Goal: Task Accomplishment & Management: Complete application form

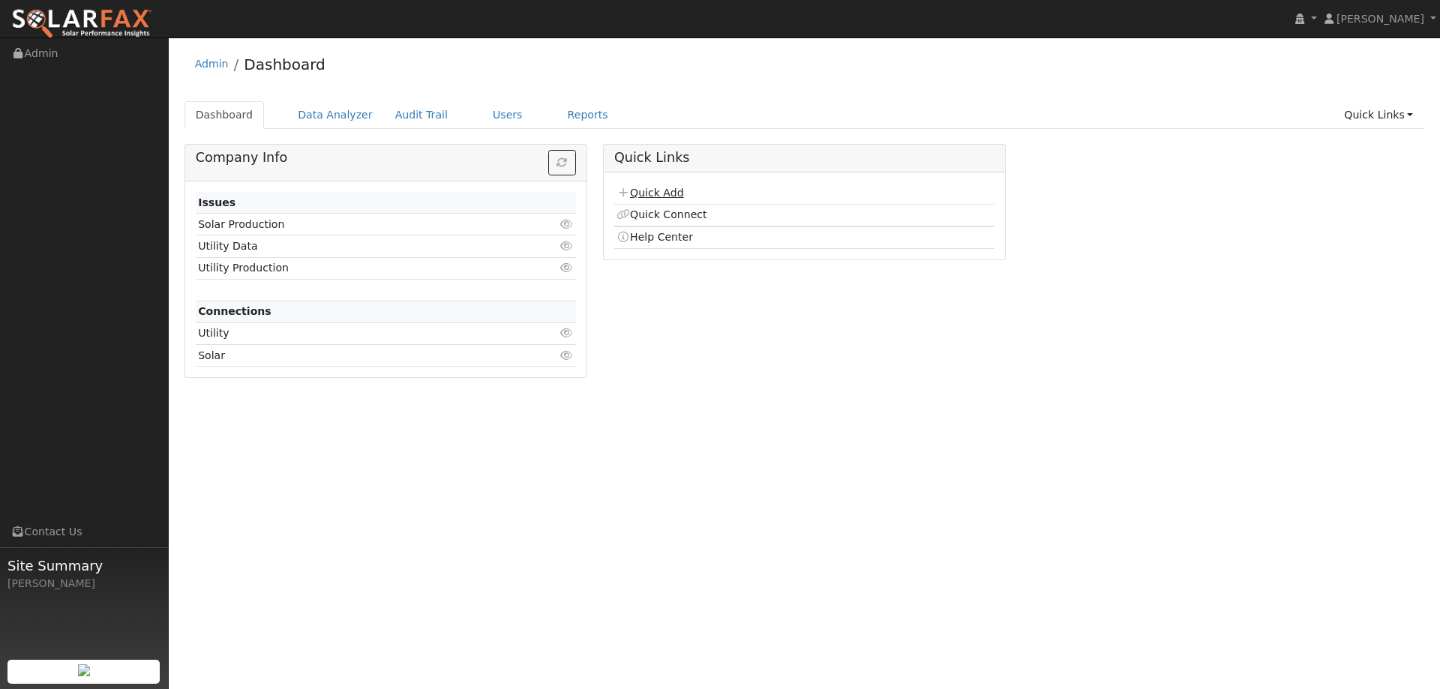
click at [648, 197] on link "Quick Add" at bounding box center [650, 193] width 67 height 12
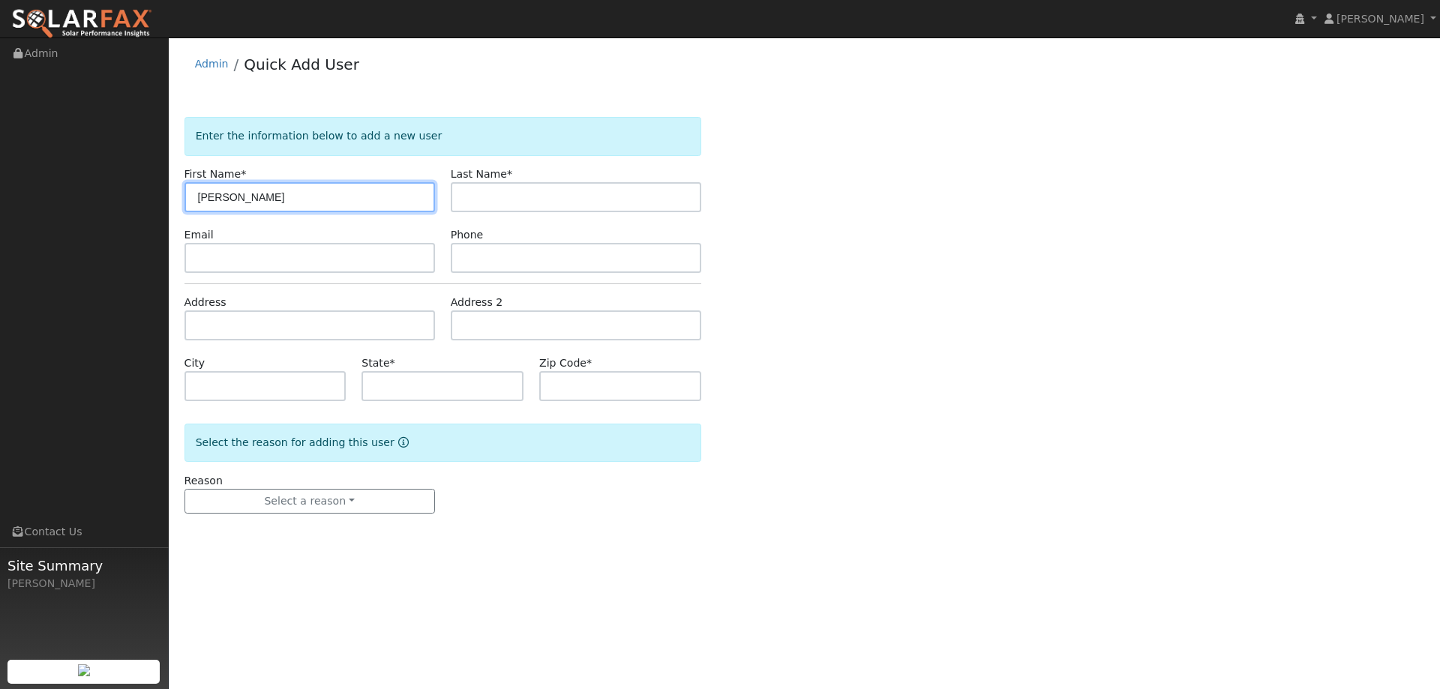
type input "[PERSON_NAME]"
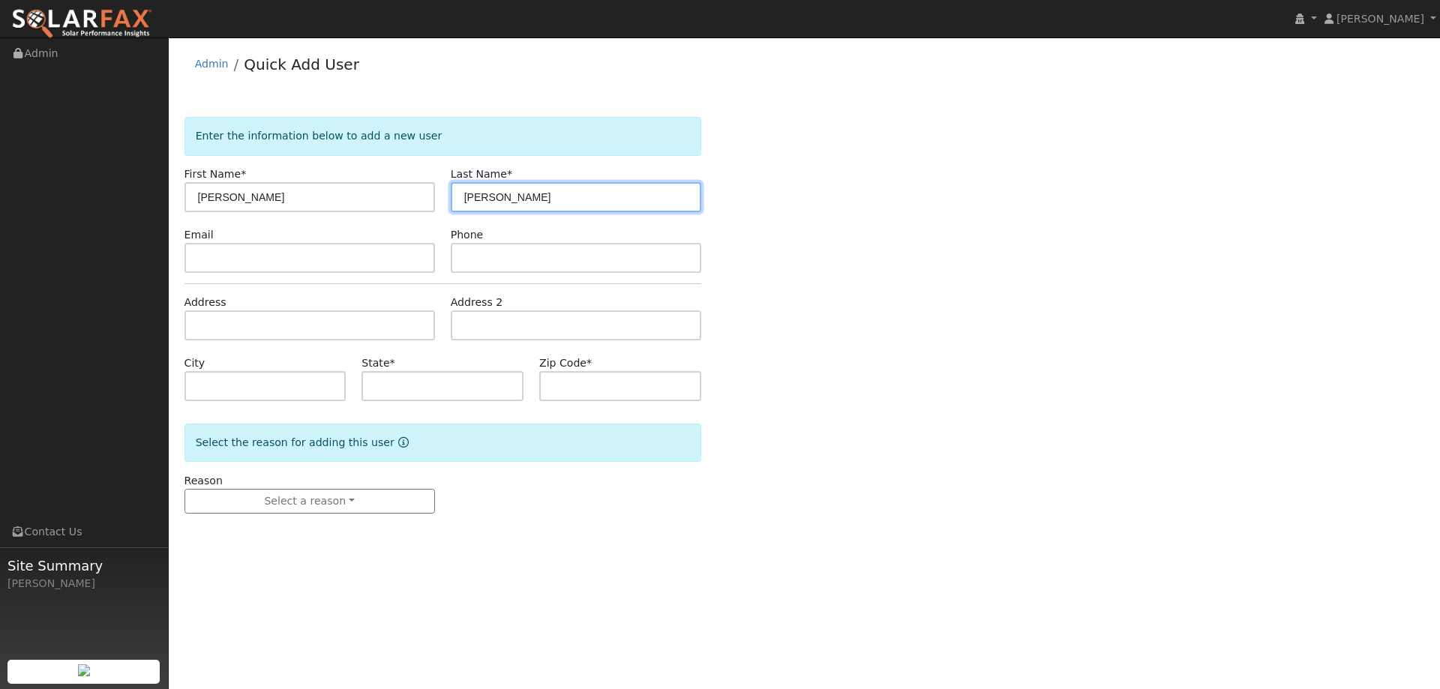
type input "[PERSON_NAME]"
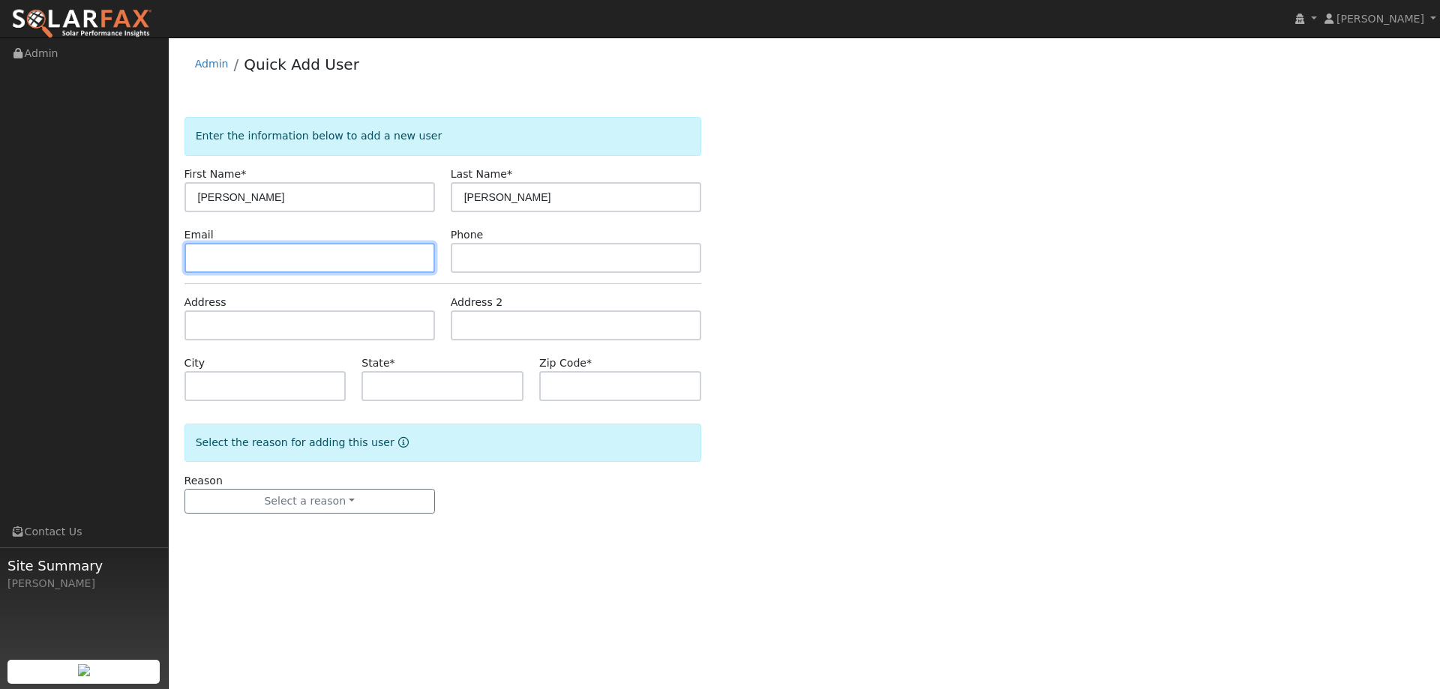
paste input "a.manjiri@gmail.com"
type input "a.manjiri@gmail.com"
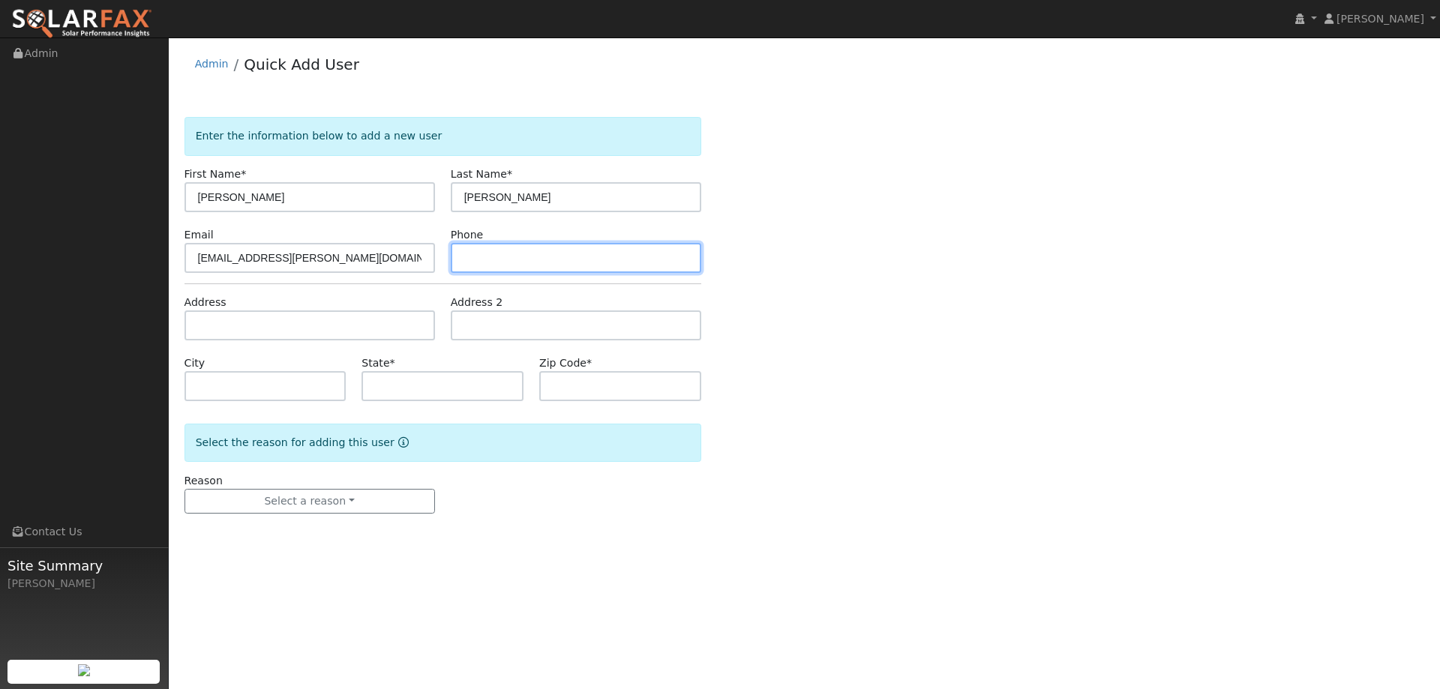
click at [482, 247] on input "text" at bounding box center [576, 258] width 251 height 30
paste input "(415) 400-6215"
type input "(415) 400-6215"
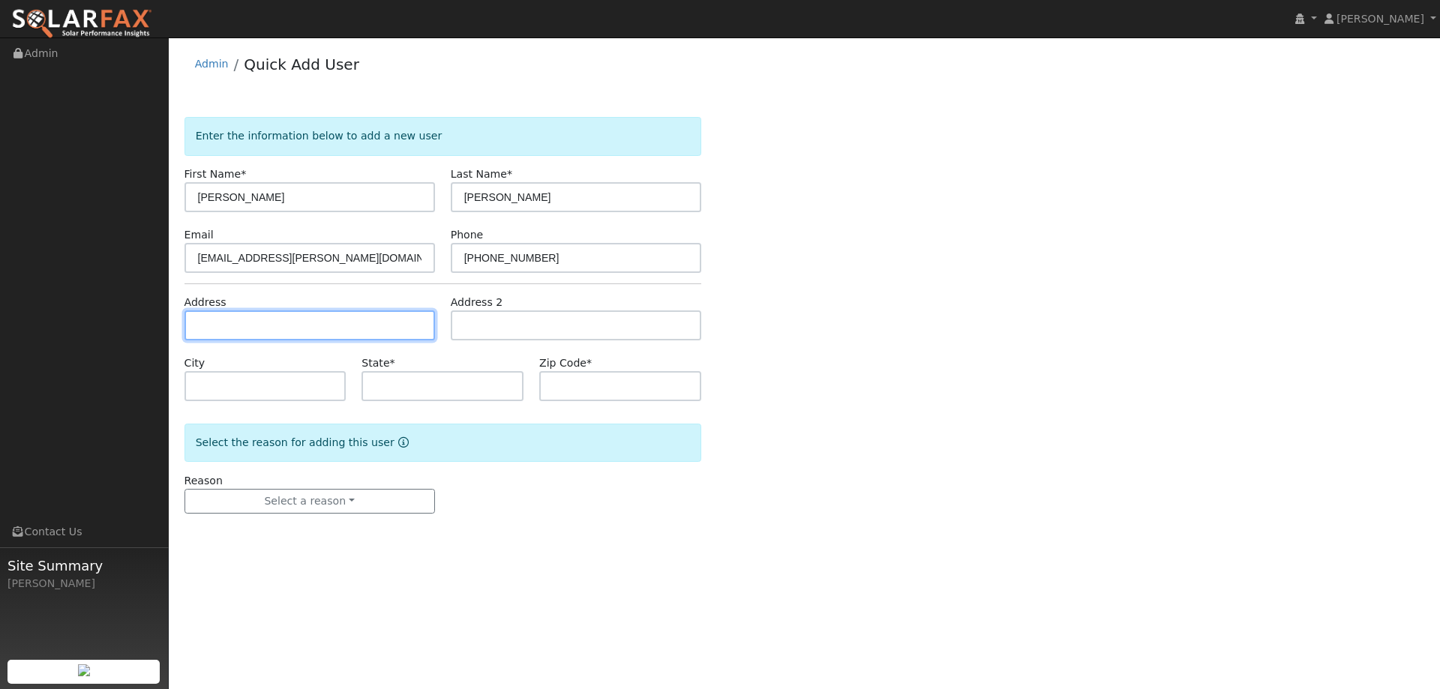
click at [277, 337] on input "text" at bounding box center [310, 326] width 251 height 30
paste input "1725 Landana Drive"
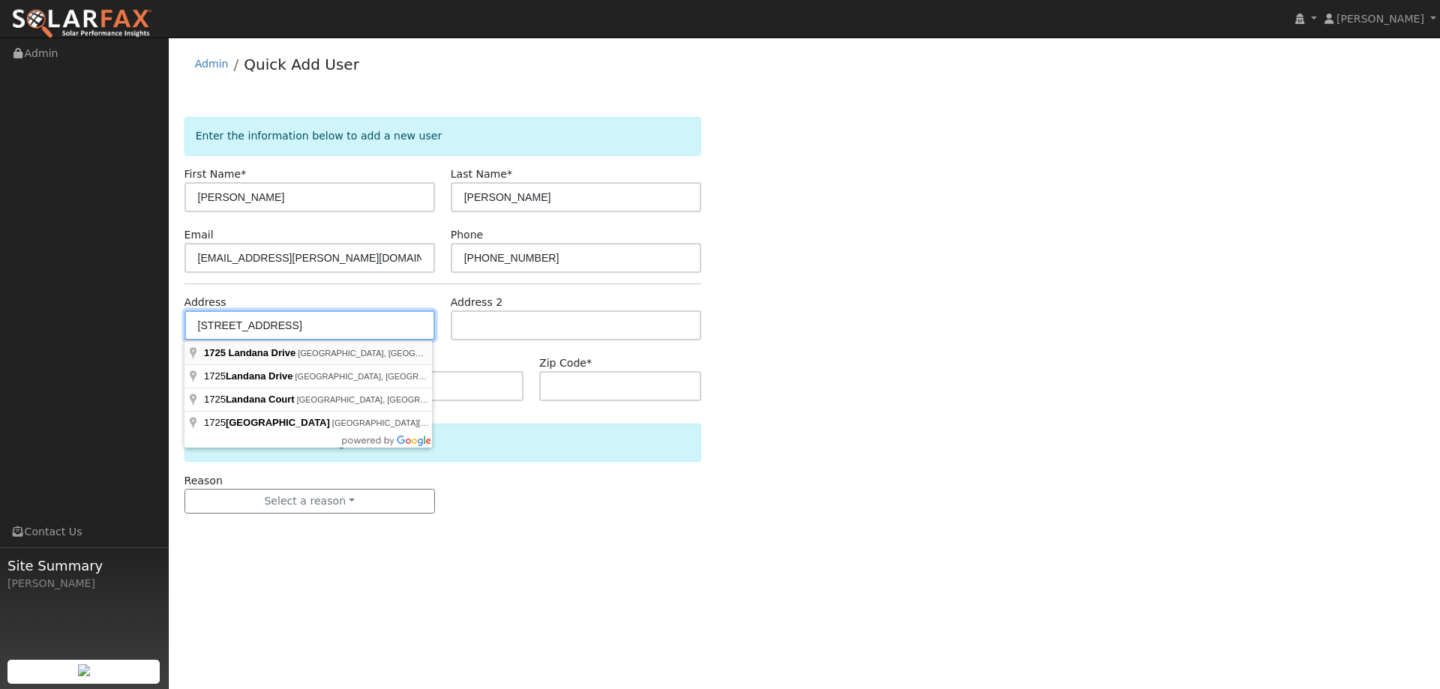
type input "1725 Landana Drive"
type input "Concord"
type input "CA"
type input "94519"
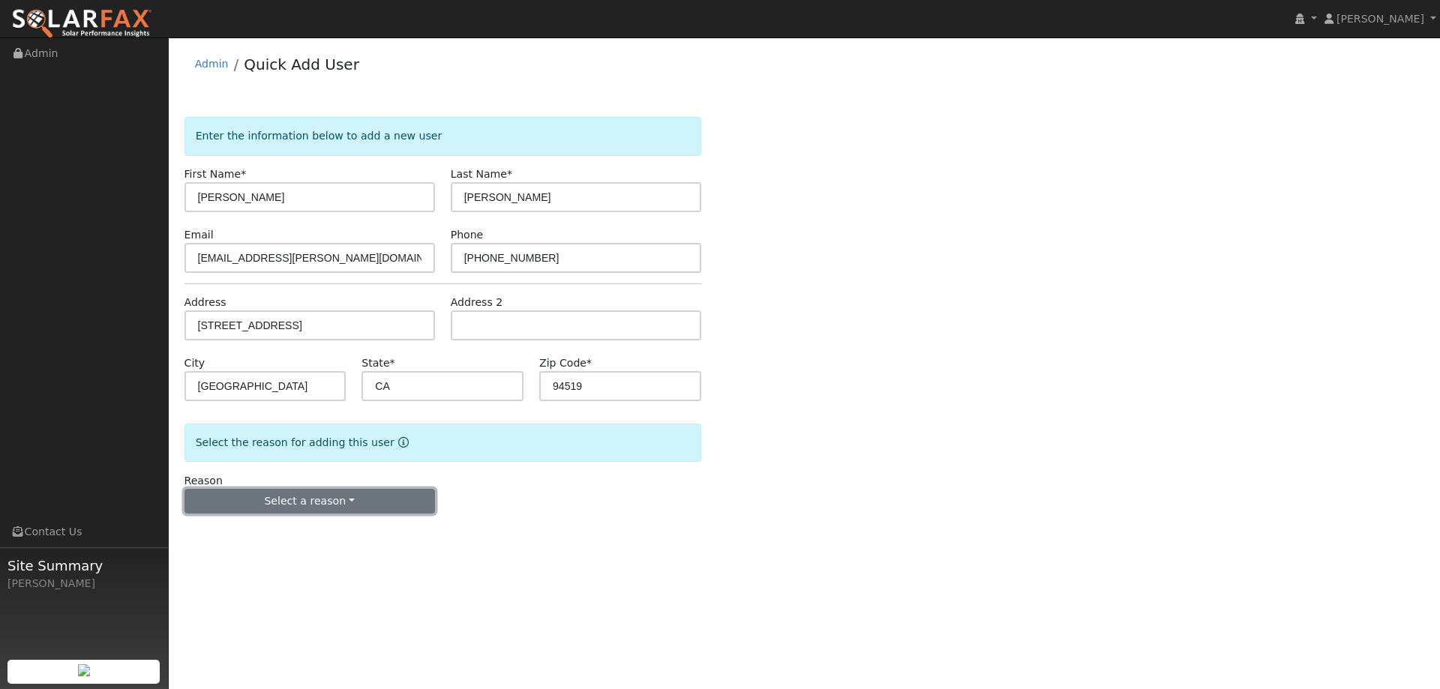
click at [386, 491] on button "Select a reason" at bounding box center [310, 502] width 251 height 26
click at [285, 540] on link "New lead" at bounding box center [268, 532] width 166 height 21
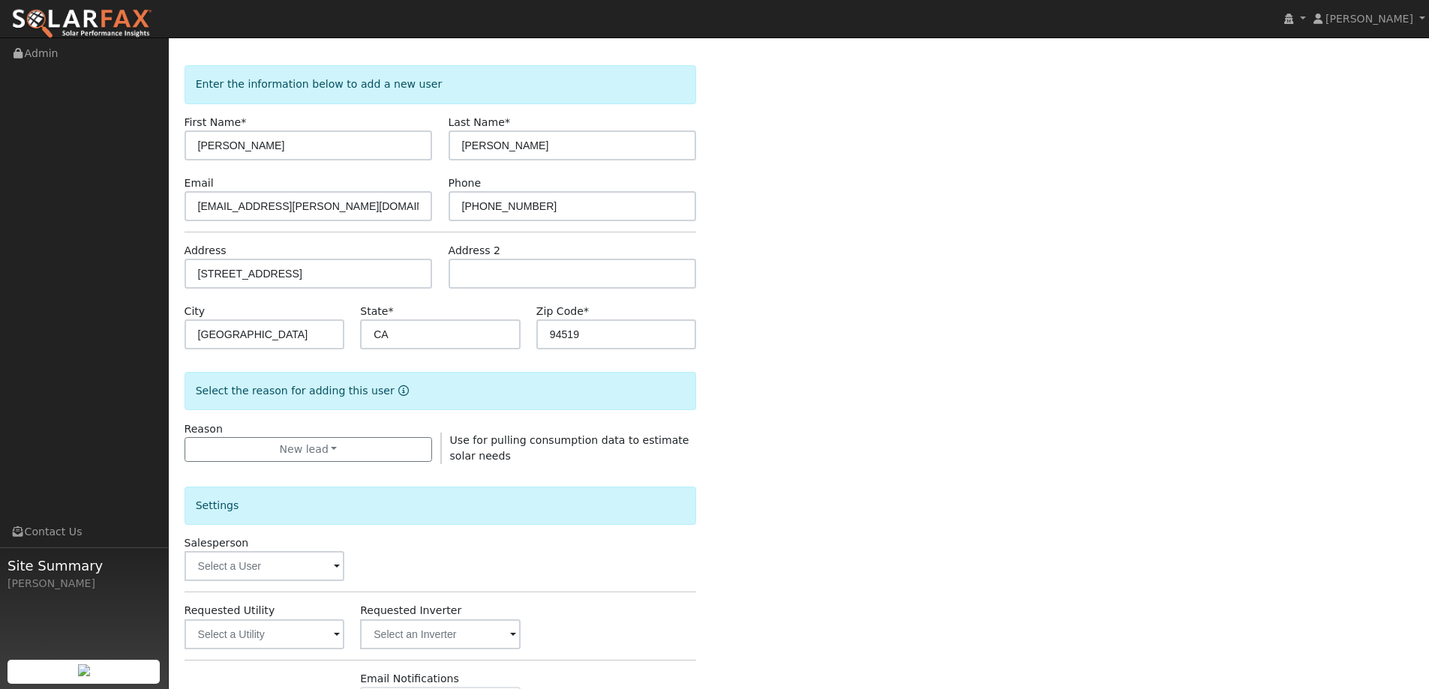
scroll to position [75, 0]
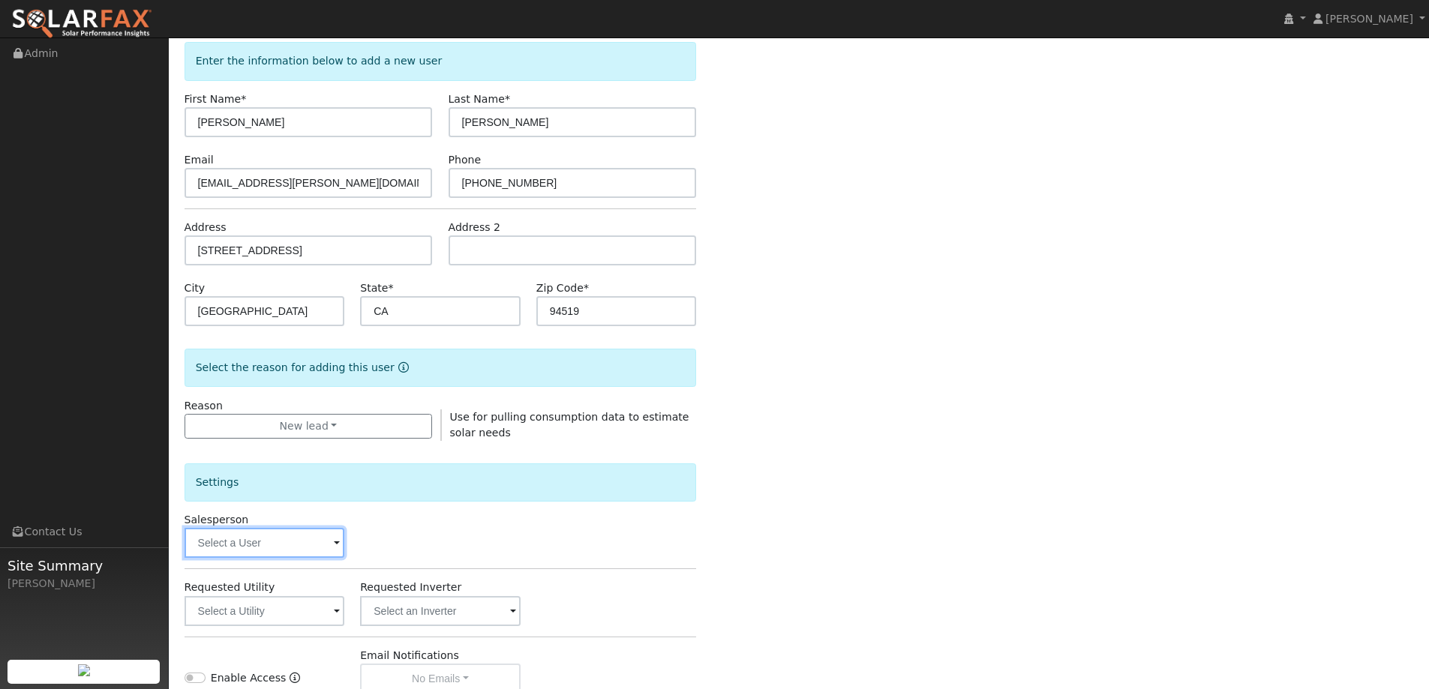
click at [299, 547] on input "text" at bounding box center [265, 543] width 161 height 30
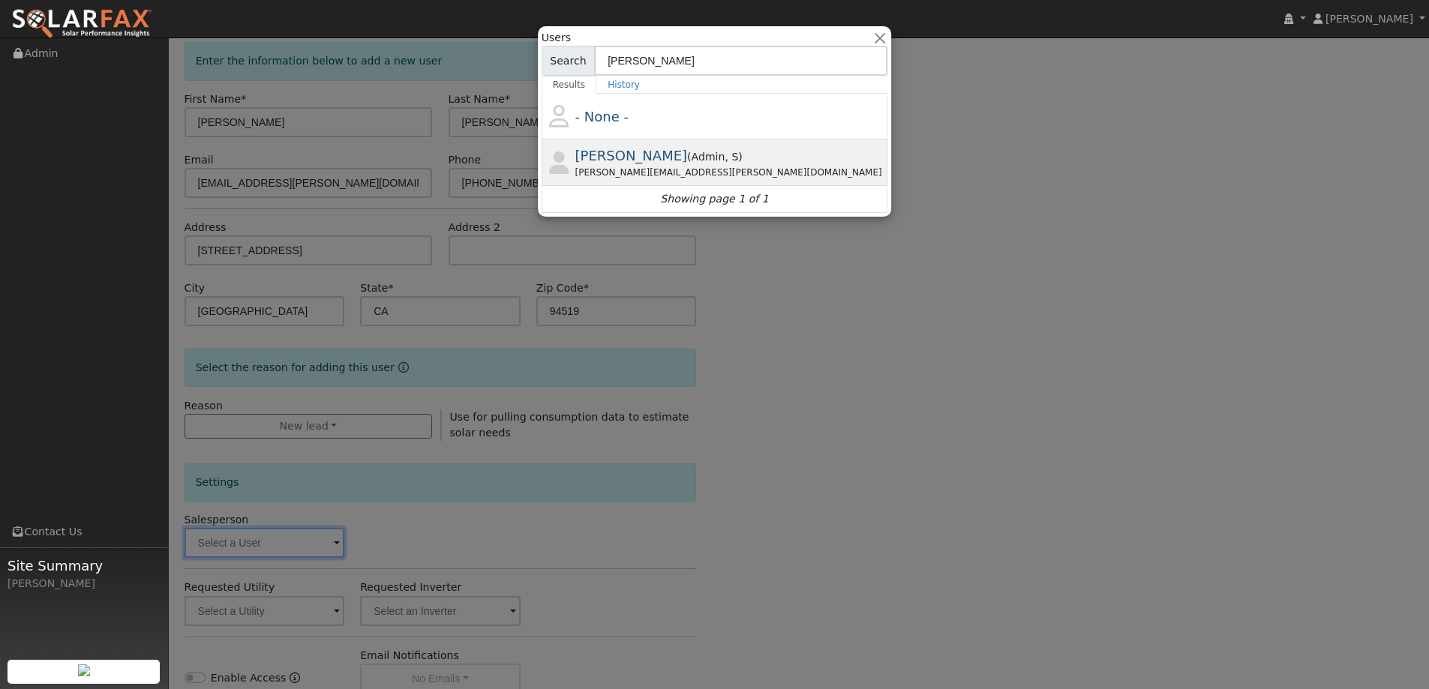
type input "jon"
click at [667, 152] on span "Jon Landsman" at bounding box center [631, 156] width 113 height 16
type input "Jon Landsman"
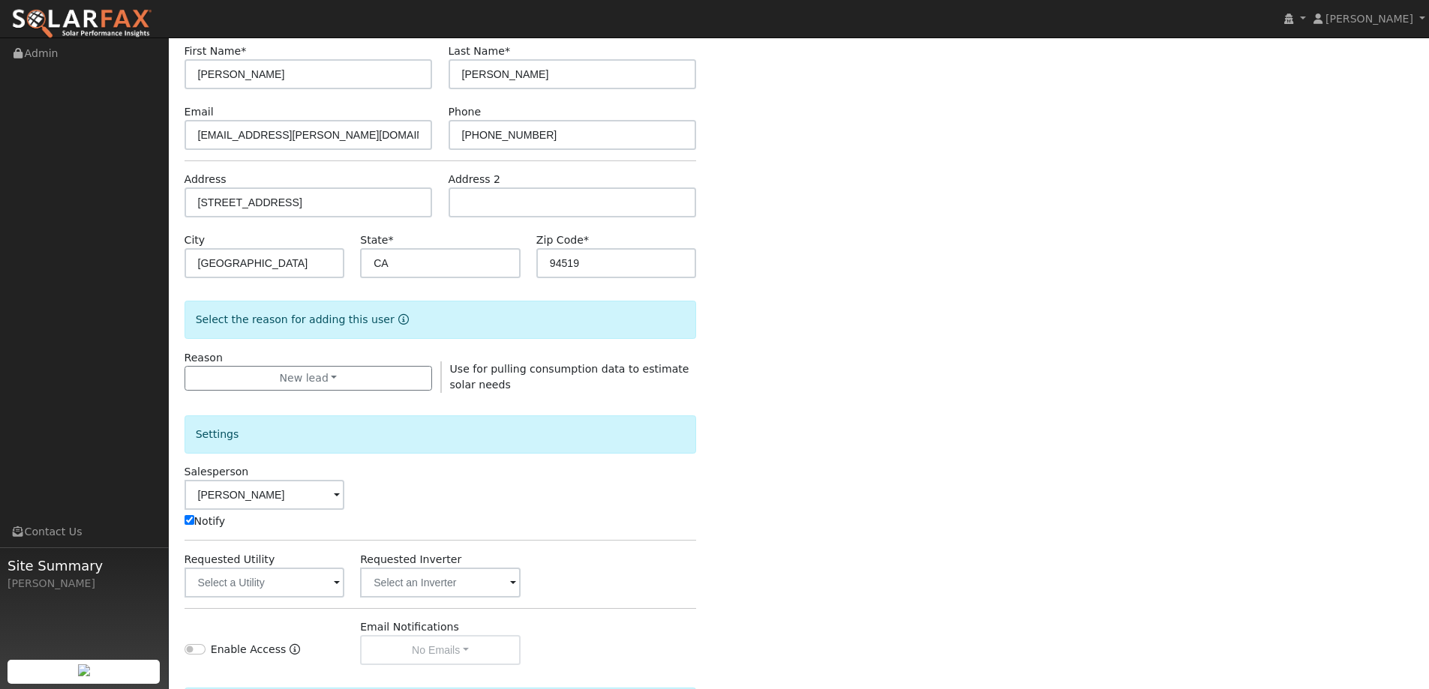
scroll to position [150, 0]
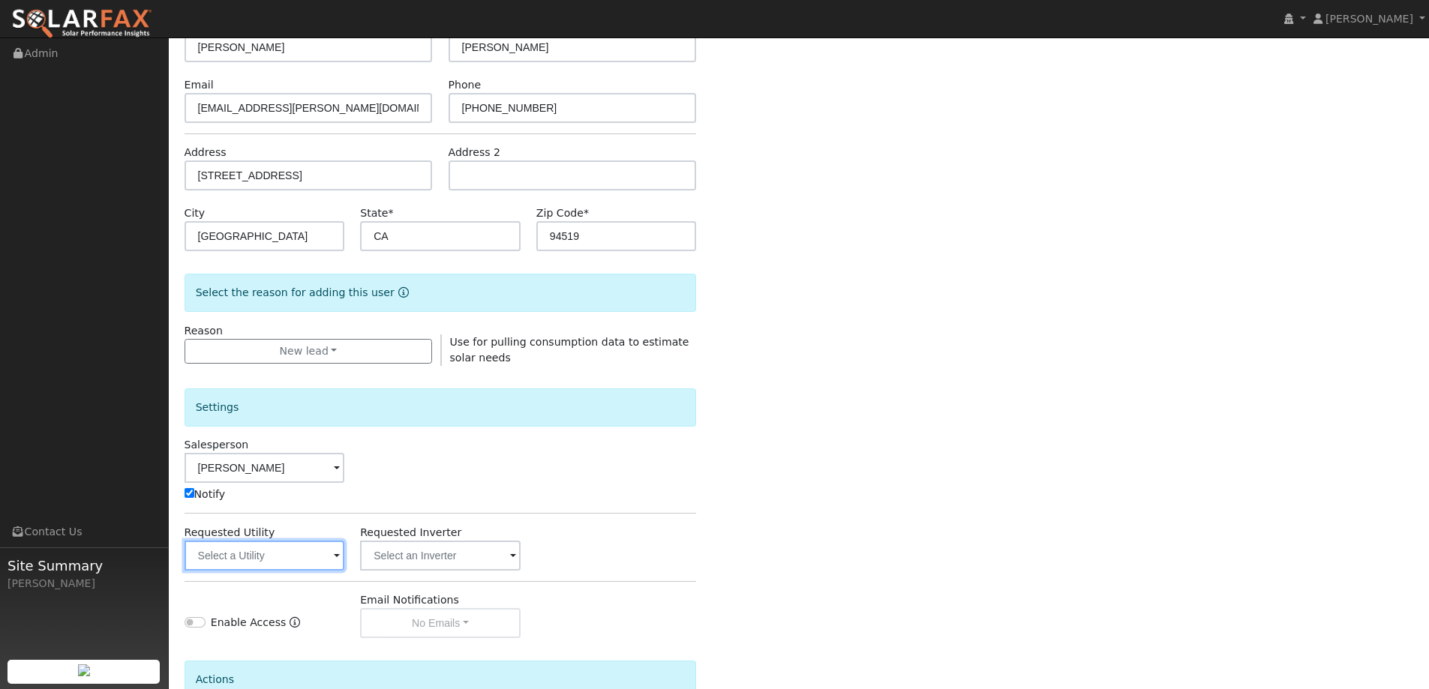
click at [298, 557] on input "text" at bounding box center [265, 556] width 161 height 30
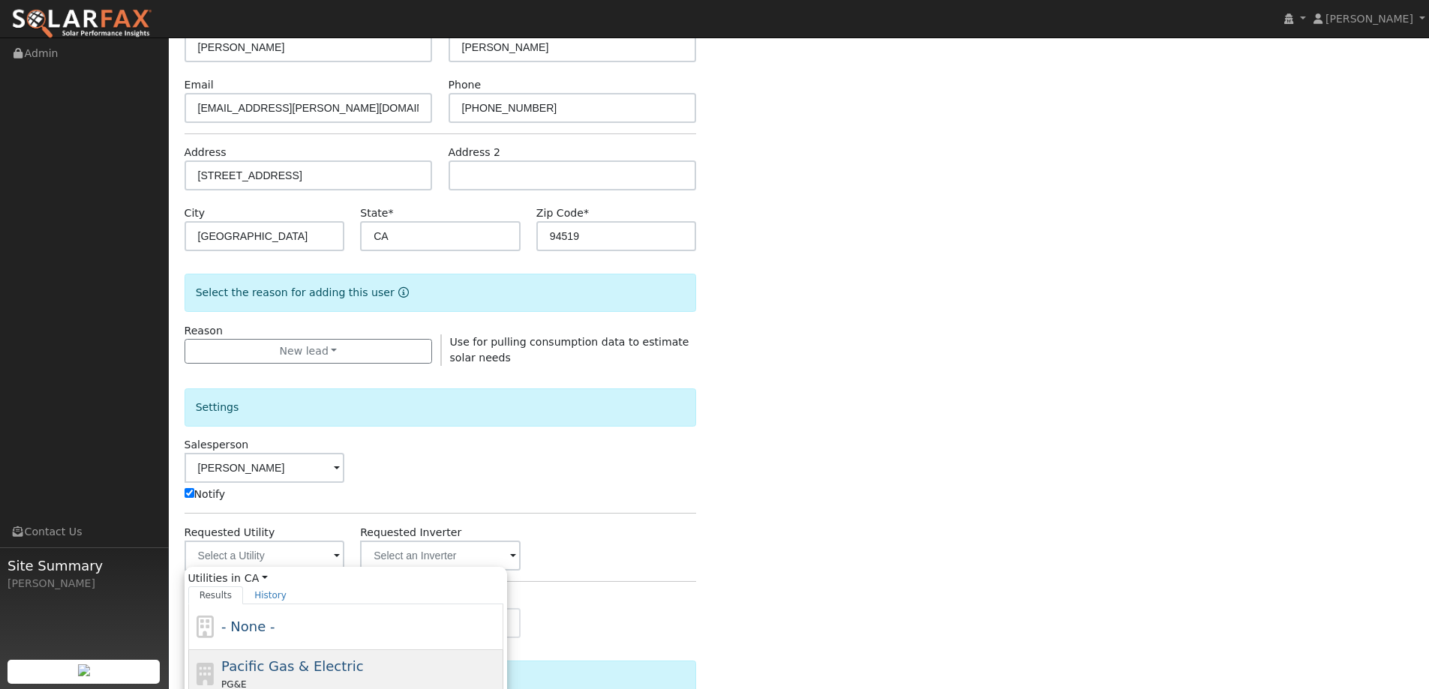
click at [314, 661] on span "Pacific Gas & Electric" at bounding box center [292, 667] width 142 height 16
type input "Pacific Gas & Electric"
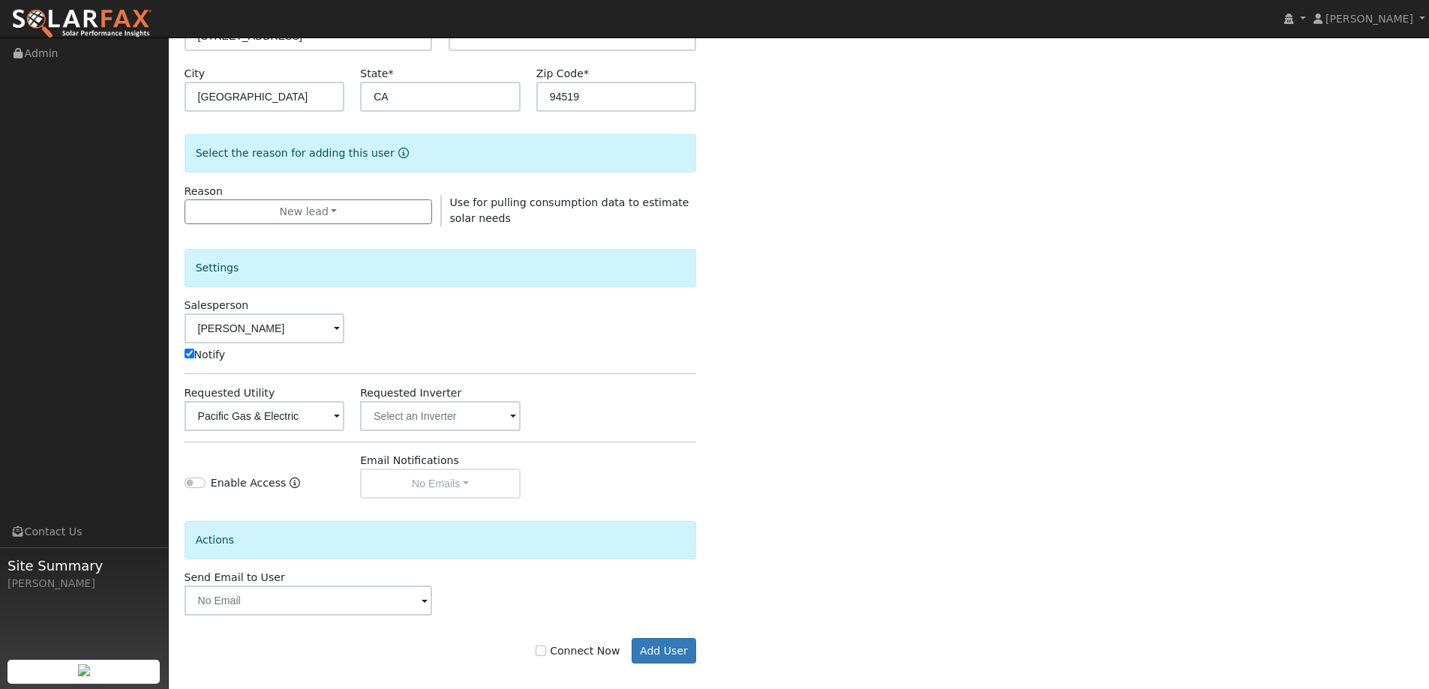
scroll to position [302, 0]
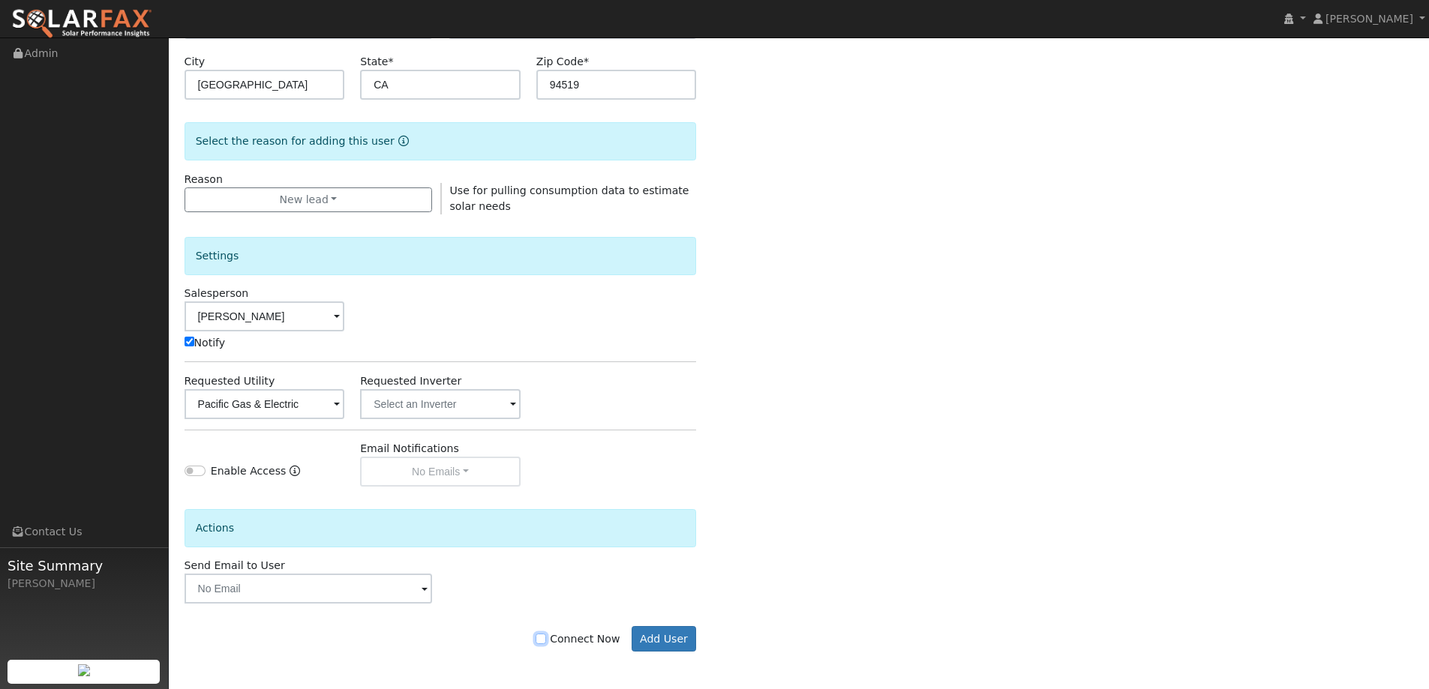
click at [546, 639] on input "Connect Now" at bounding box center [541, 639] width 11 height 11
checkbox input "true"
click at [662, 638] on button "Add User" at bounding box center [664, 639] width 65 height 26
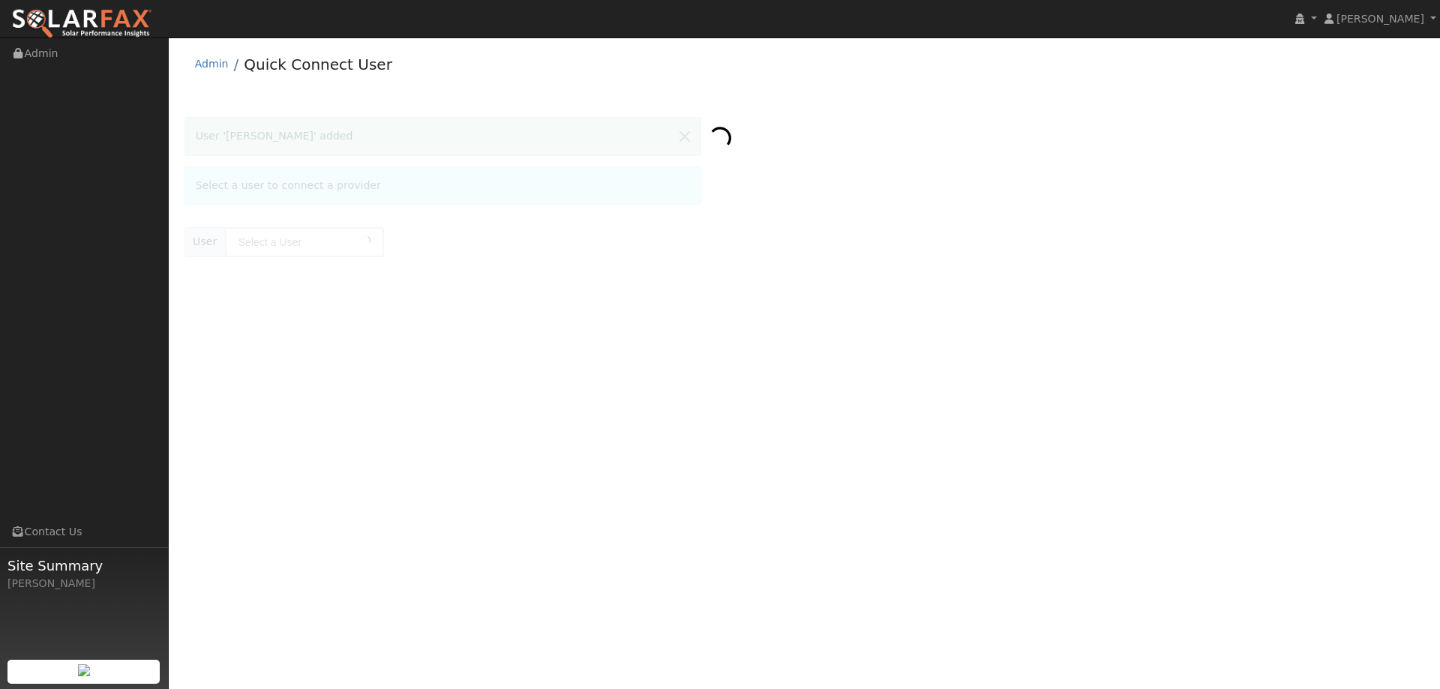
type input "[PERSON_NAME]"
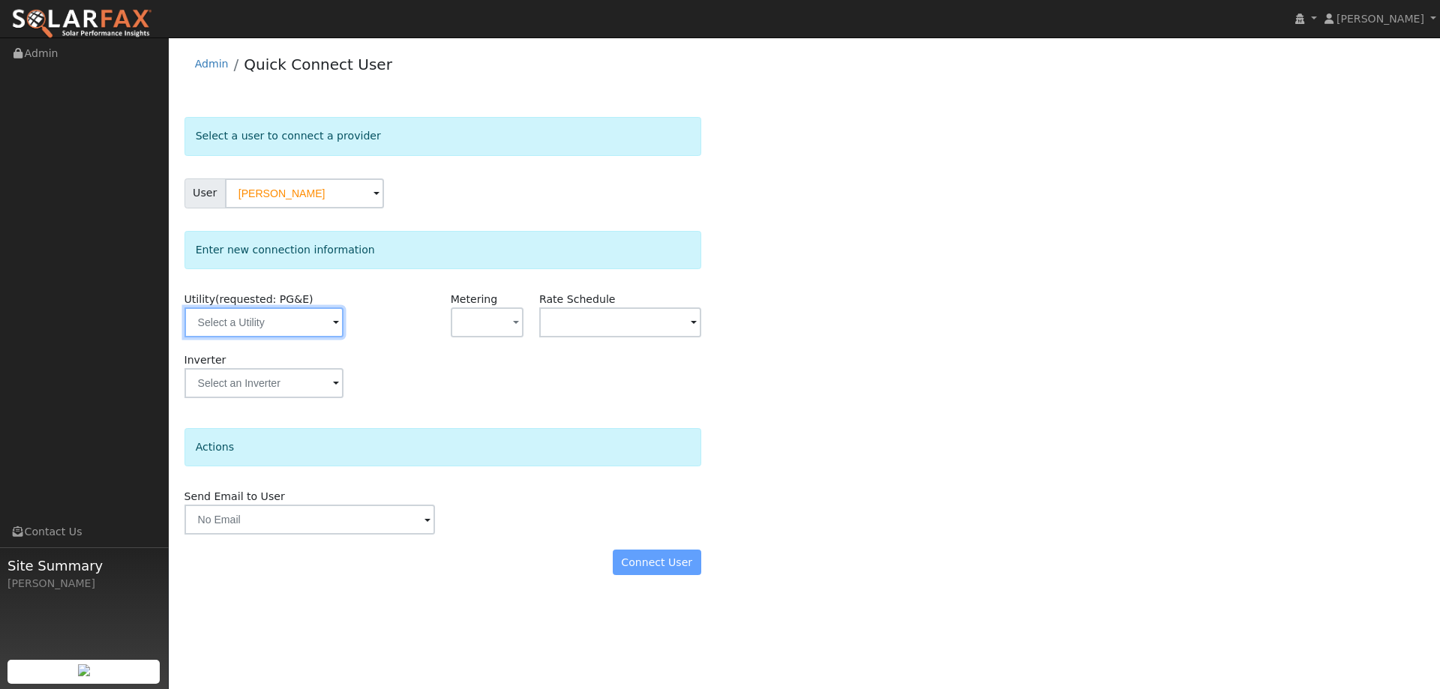
click at [237, 331] on input "text" at bounding box center [264, 323] width 159 height 30
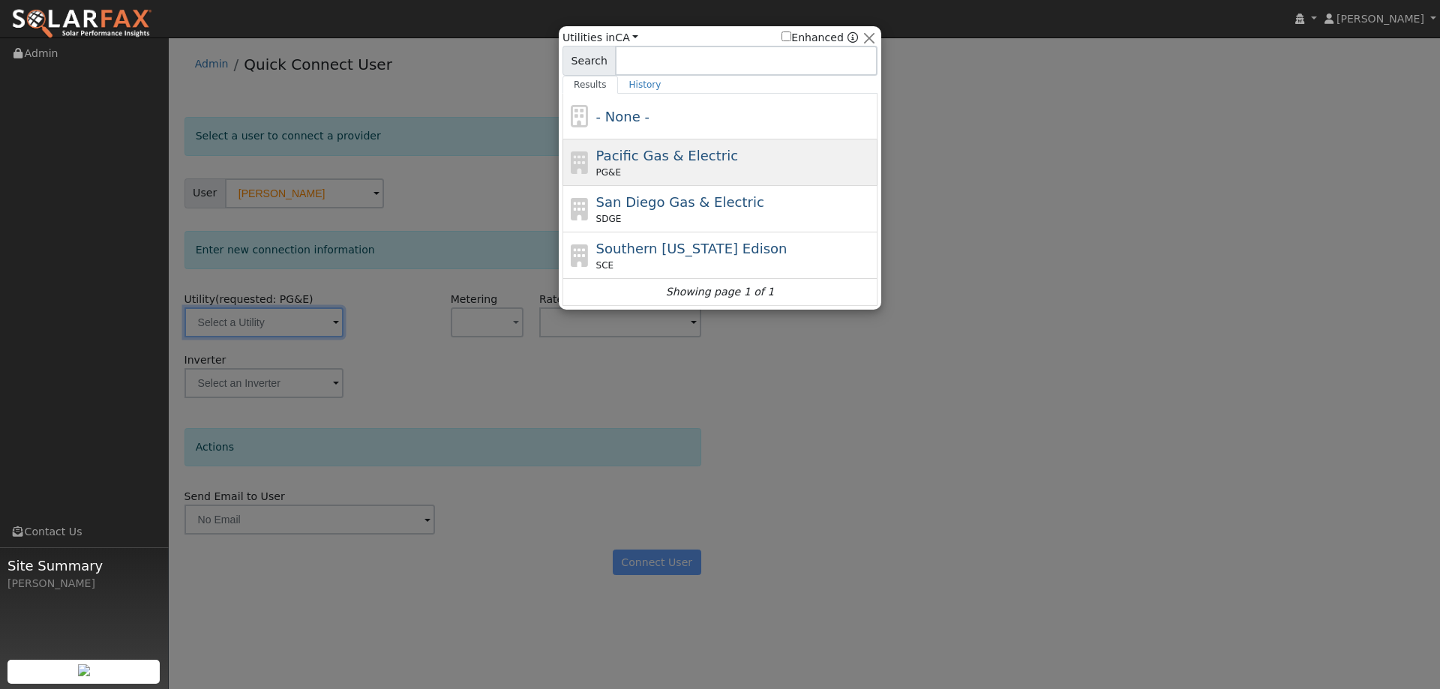
click at [628, 168] on div "PG&E" at bounding box center [735, 173] width 278 height 14
type input "PG&E"
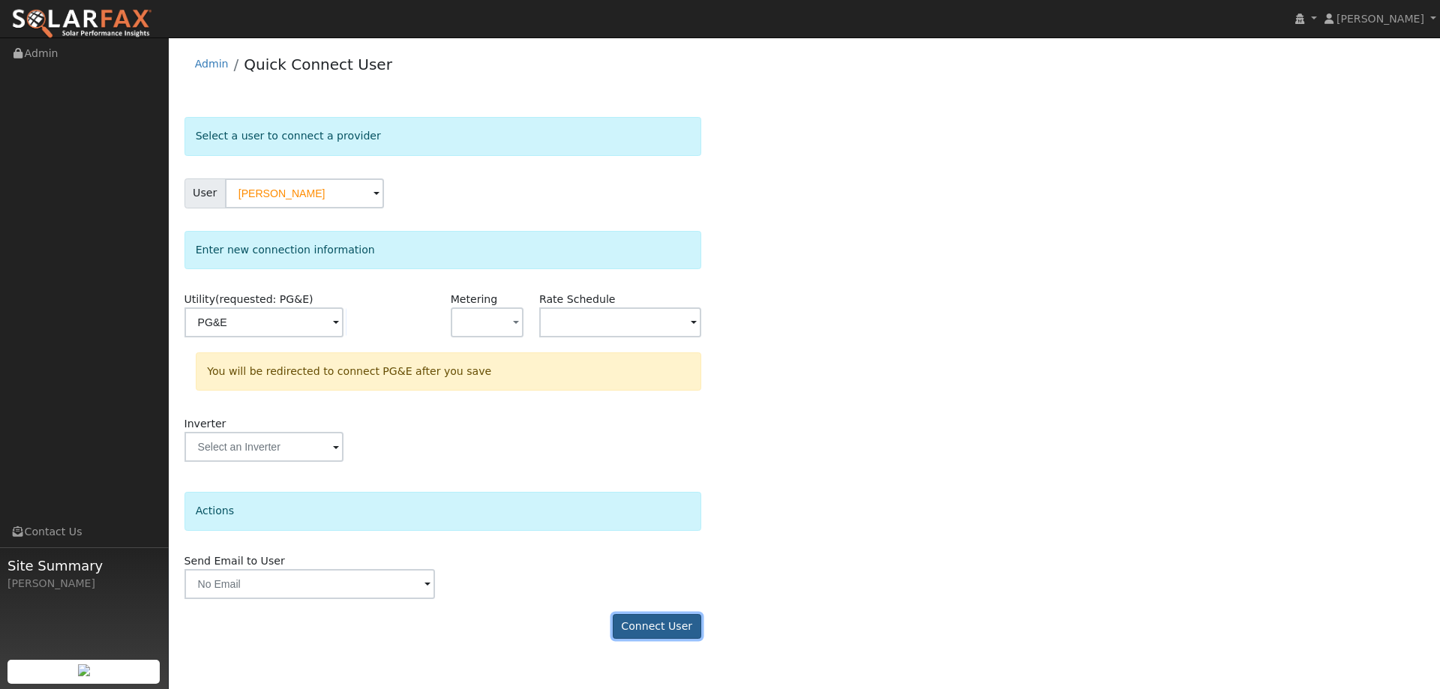
click at [635, 628] on button "Connect User" at bounding box center [657, 627] width 89 height 26
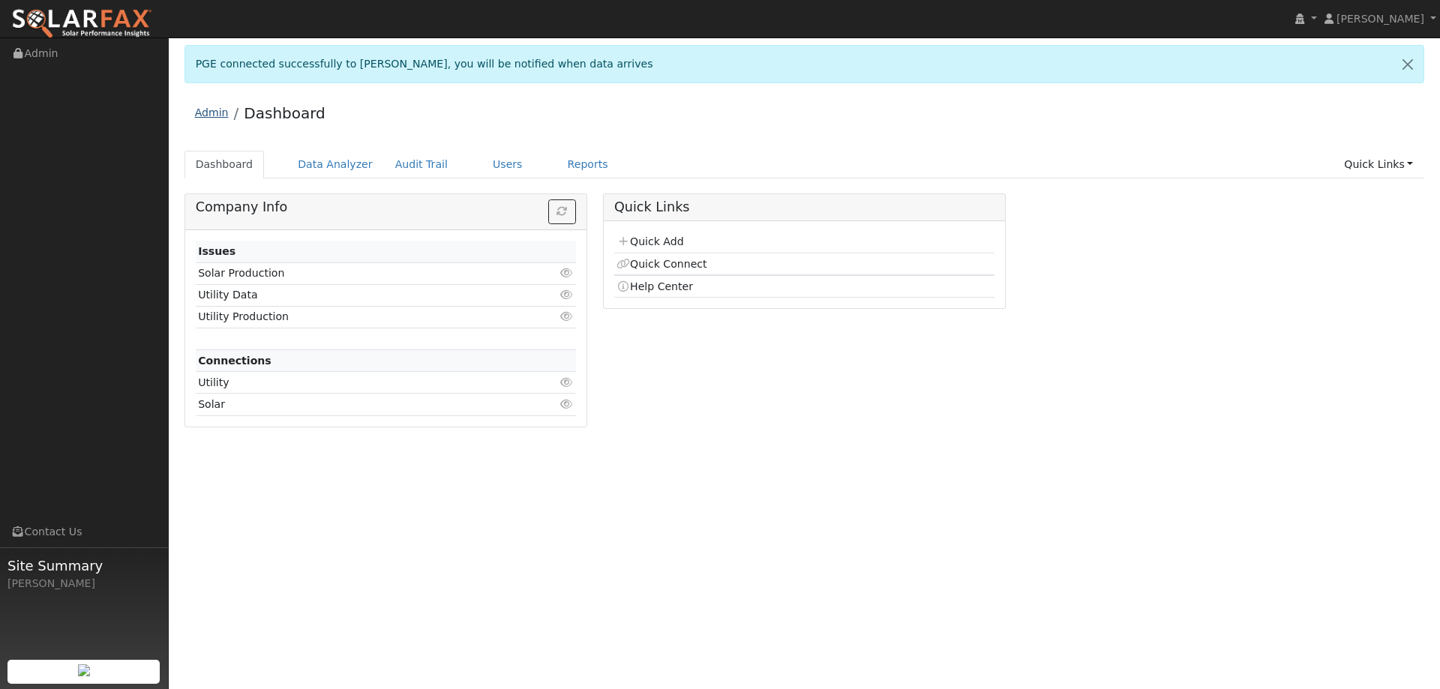
click at [207, 116] on link "Admin" at bounding box center [212, 113] width 34 height 12
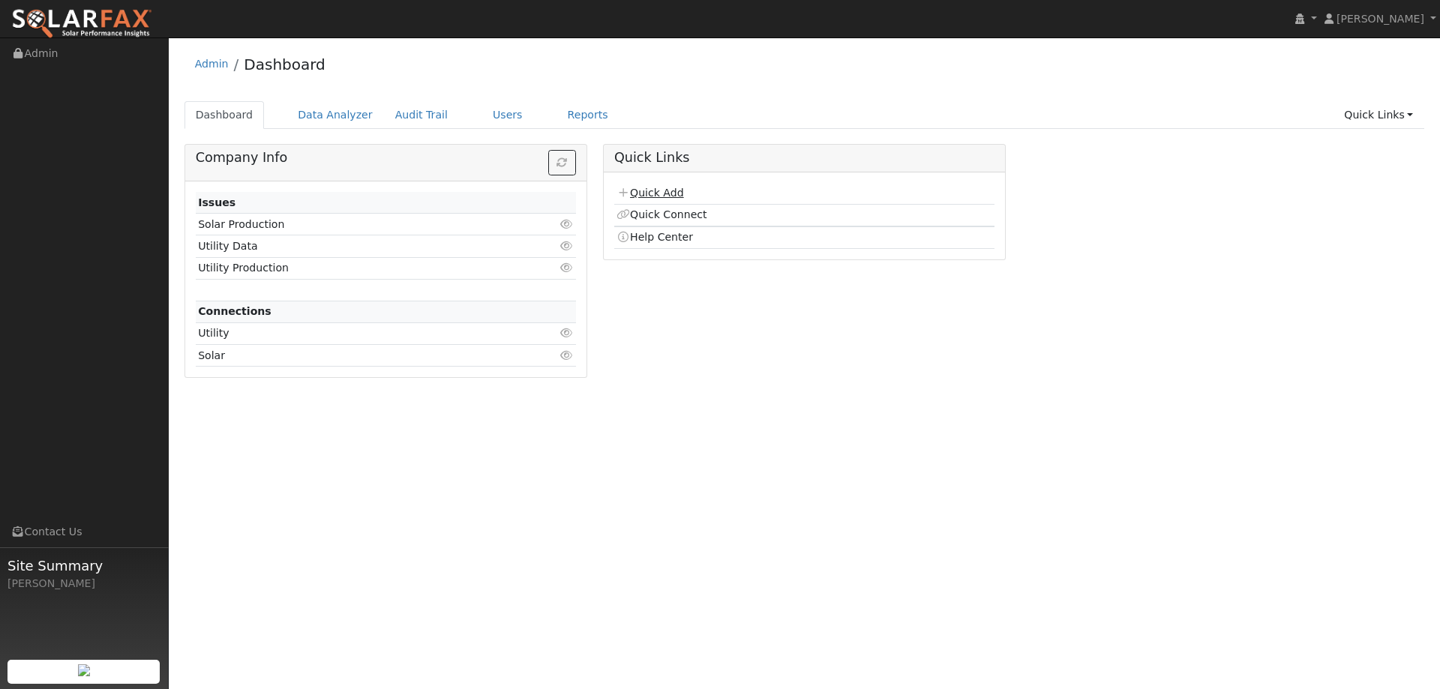
click at [679, 194] on link "Quick Add" at bounding box center [650, 193] width 67 height 12
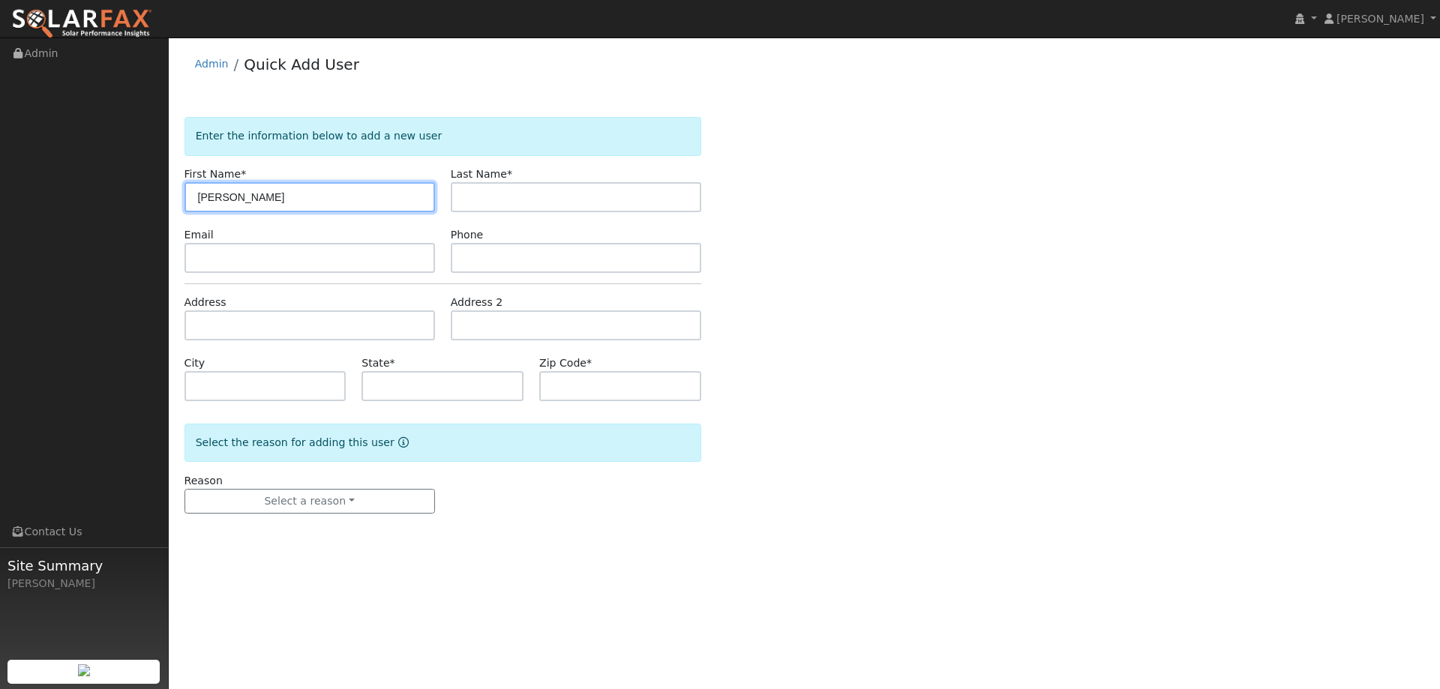
type input "[PERSON_NAME]"
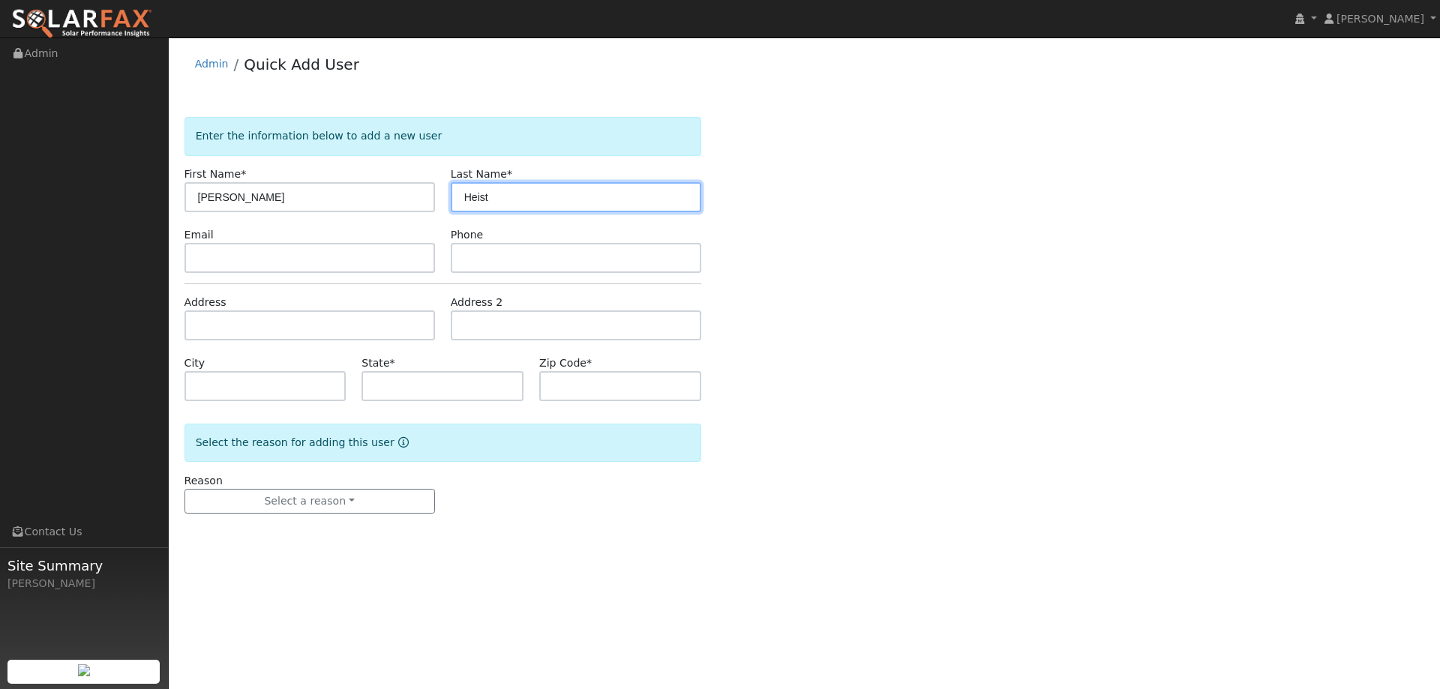
type input "Heist"
click at [400, 241] on div "Email" at bounding box center [309, 250] width 266 height 46
drag, startPoint x: 400, startPoint y: 241, endPoint x: 392, endPoint y: 250, distance: 11.7
click at [392, 250] on div "Email" at bounding box center [309, 250] width 266 height 46
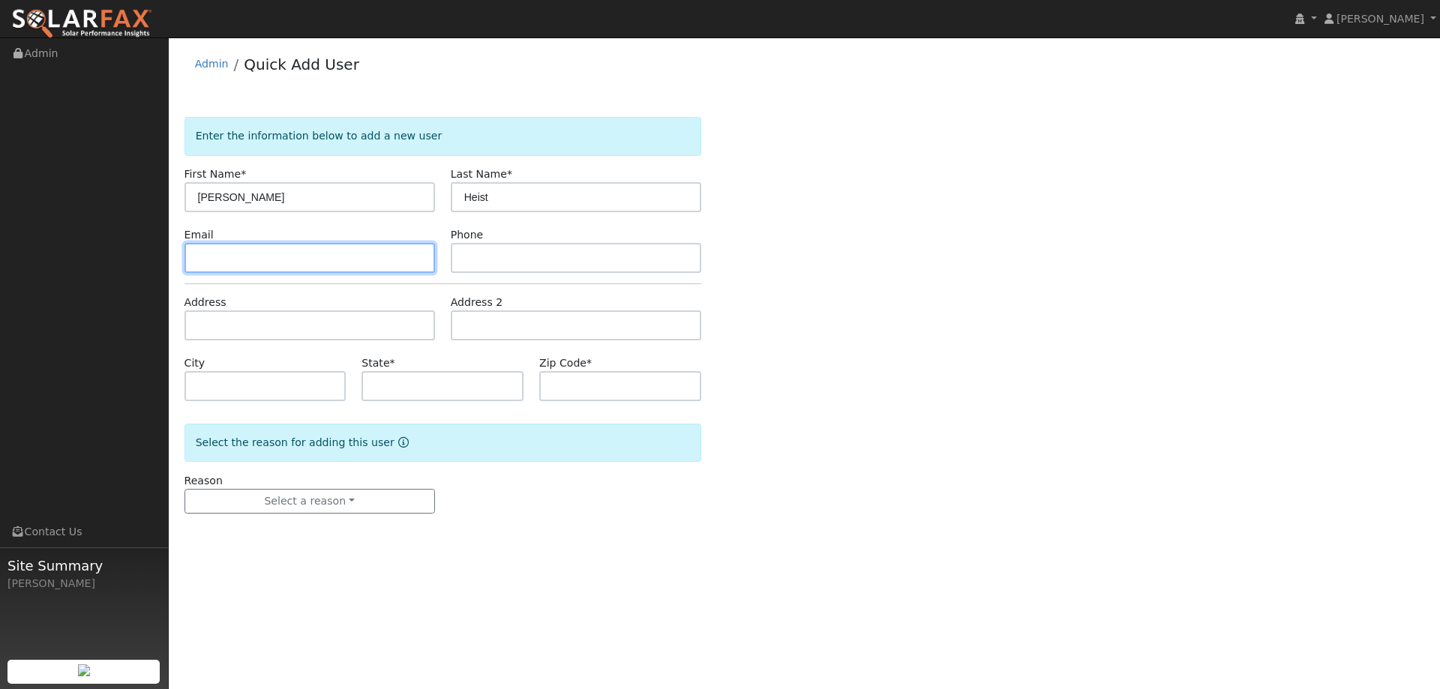
click at [392, 250] on input "text" at bounding box center [310, 258] width 251 height 30
paste input "kheist34@gmail.com"
type input "kheist34@gmail.com"
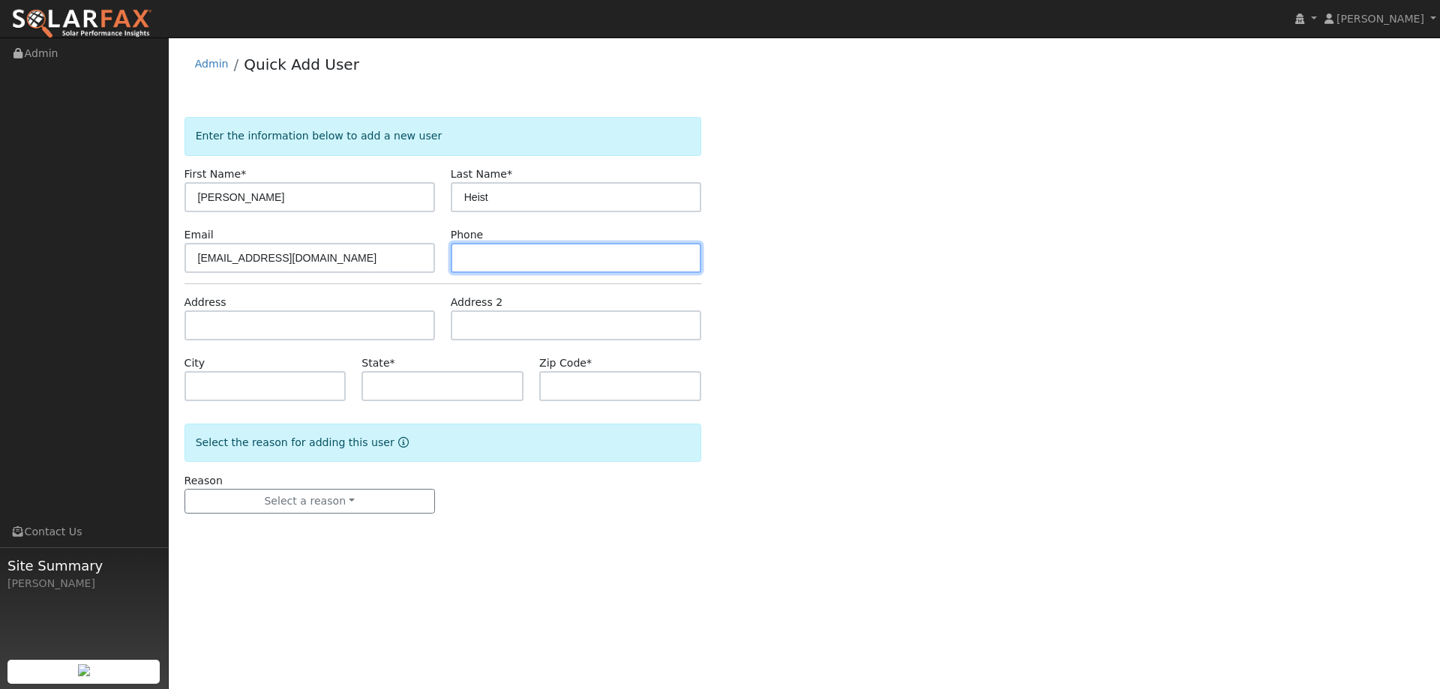
click at [555, 246] on input "text" at bounding box center [576, 258] width 251 height 30
paste input "(469) 688-2222"
type input "(469) 688-2222"
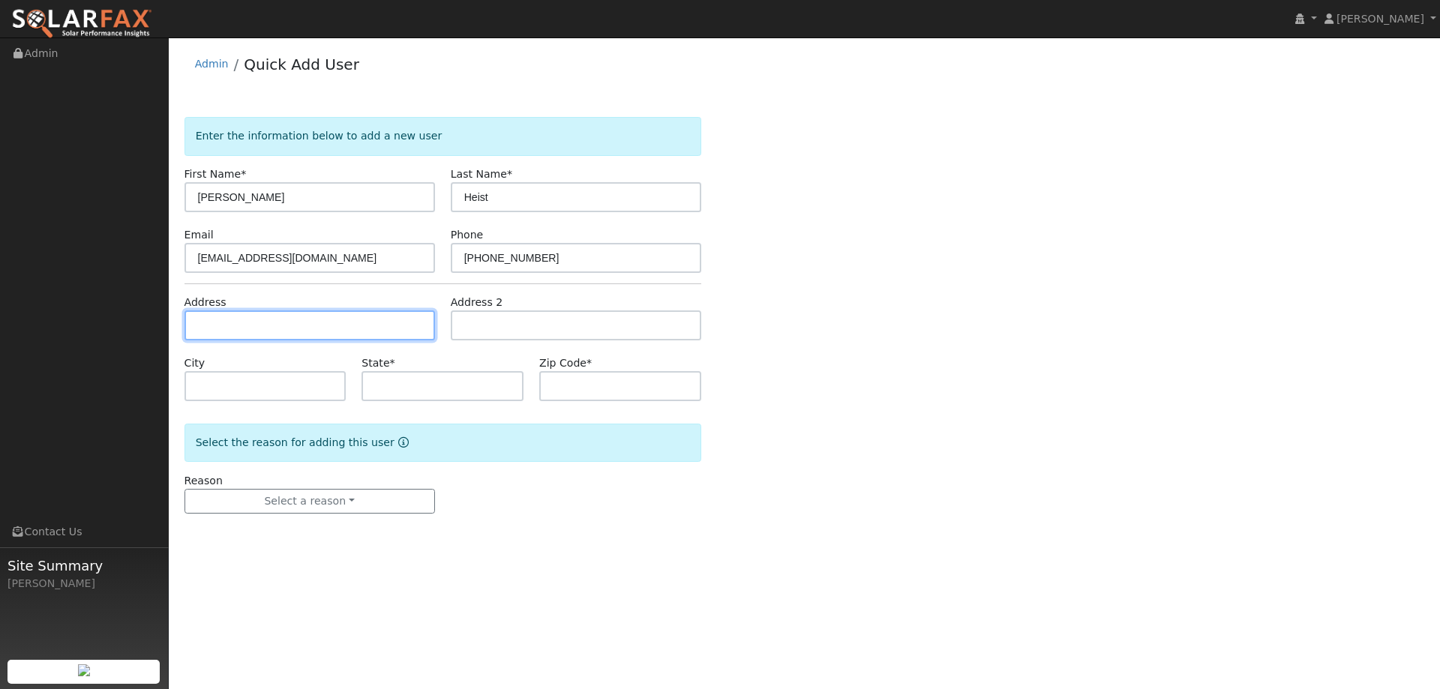
click at [404, 334] on input "text" at bounding box center [310, 326] width 251 height 30
paste input "2728 Soho Lane"
type input "2728 Soho Lane"
type input "Fairfield"
type input "CA"
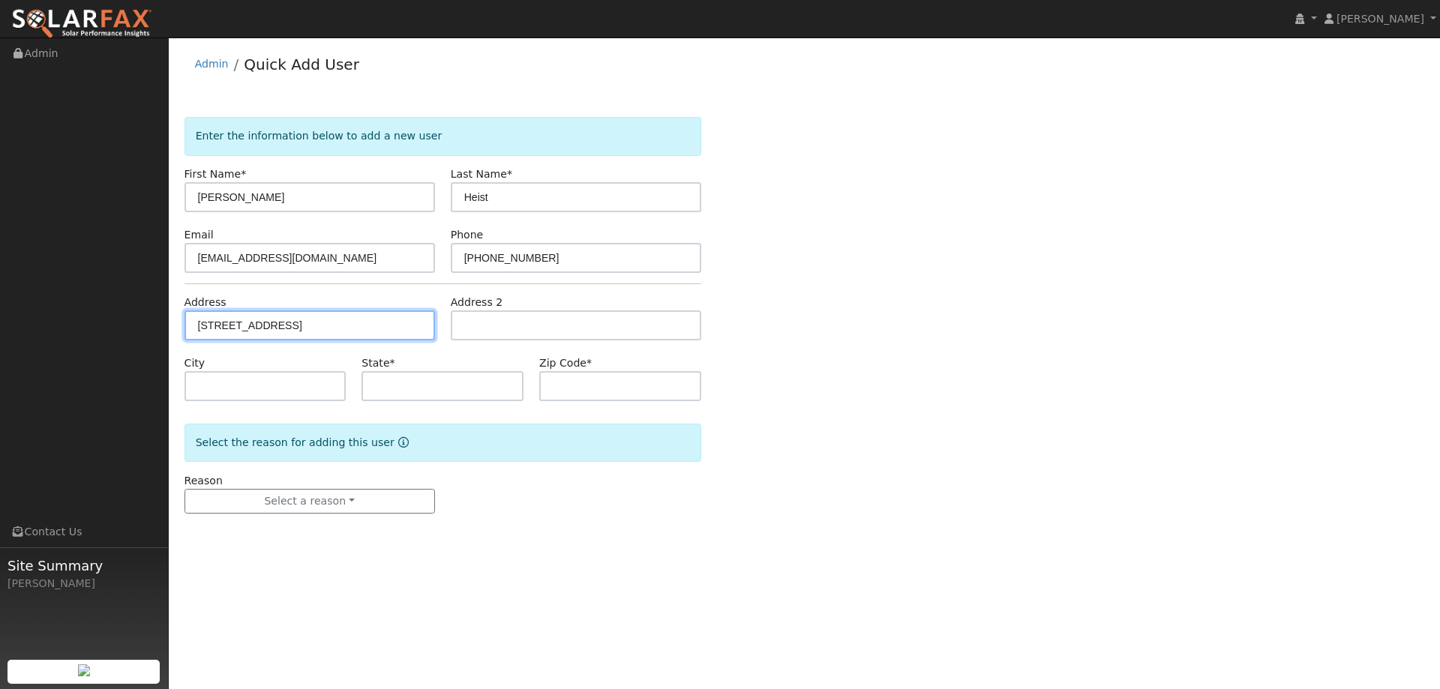
type input "94533"
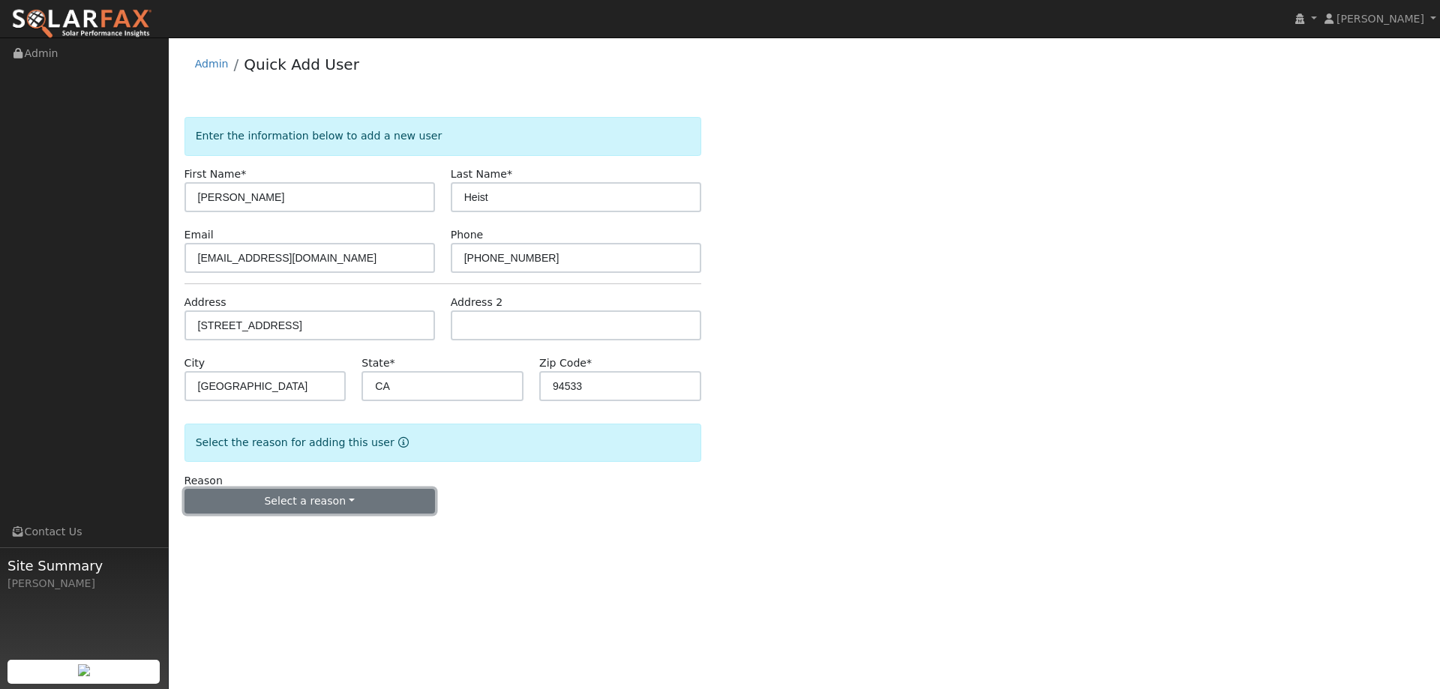
click at [348, 503] on button "Select a reason" at bounding box center [310, 502] width 251 height 26
click at [272, 536] on link "New lead" at bounding box center [268, 532] width 166 height 21
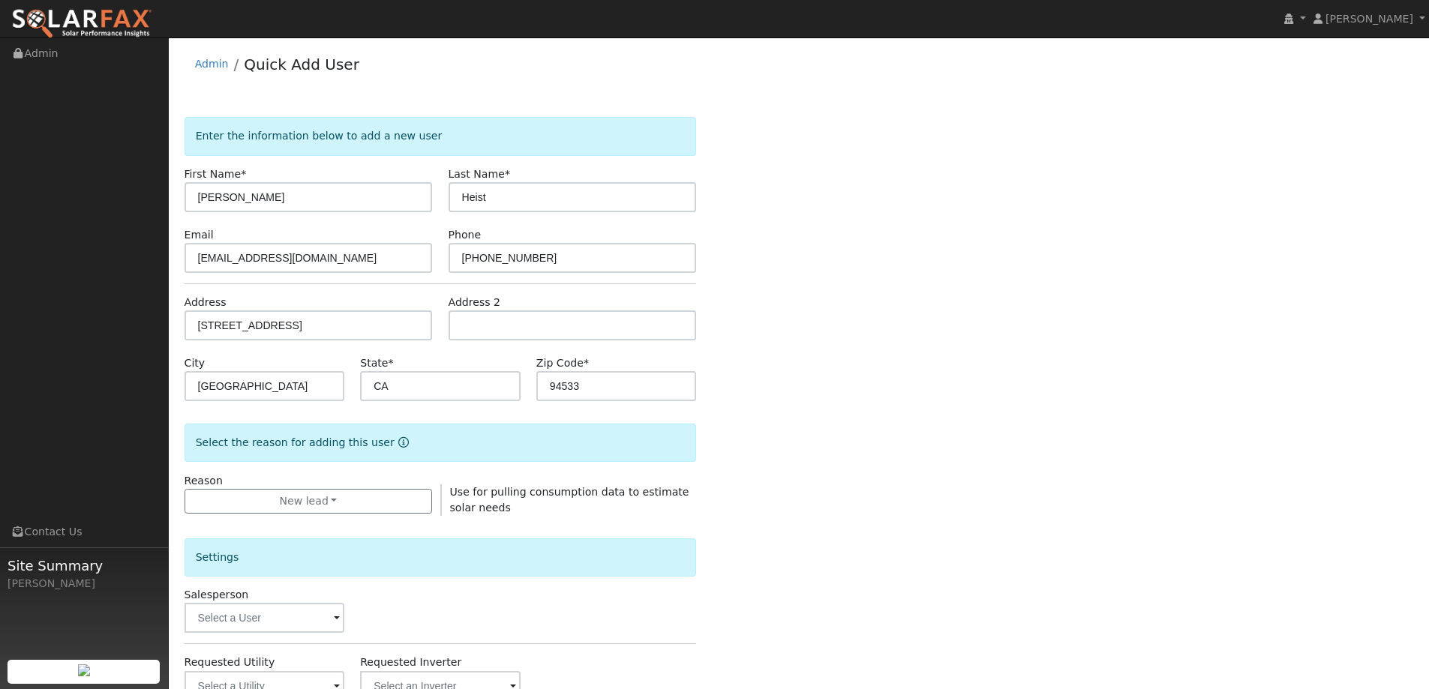
scroll to position [75, 0]
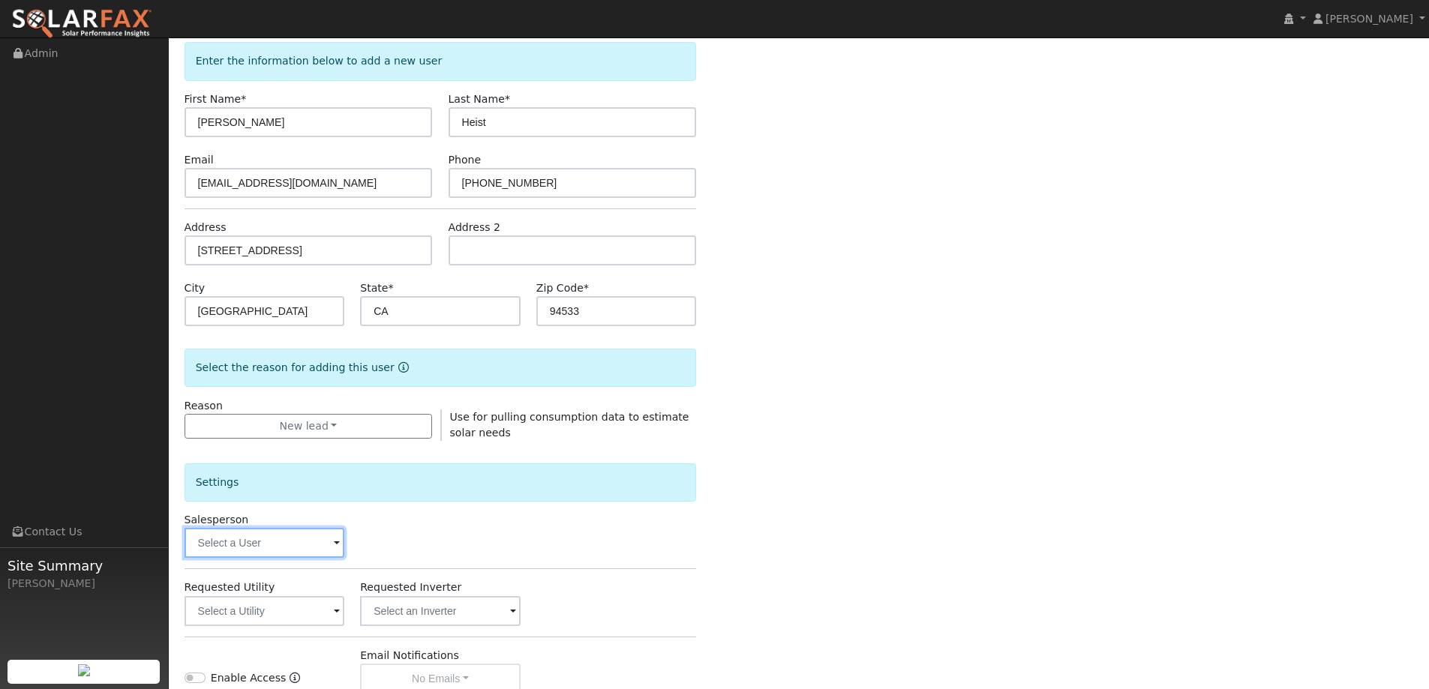
click at [294, 533] on input "text" at bounding box center [265, 543] width 161 height 30
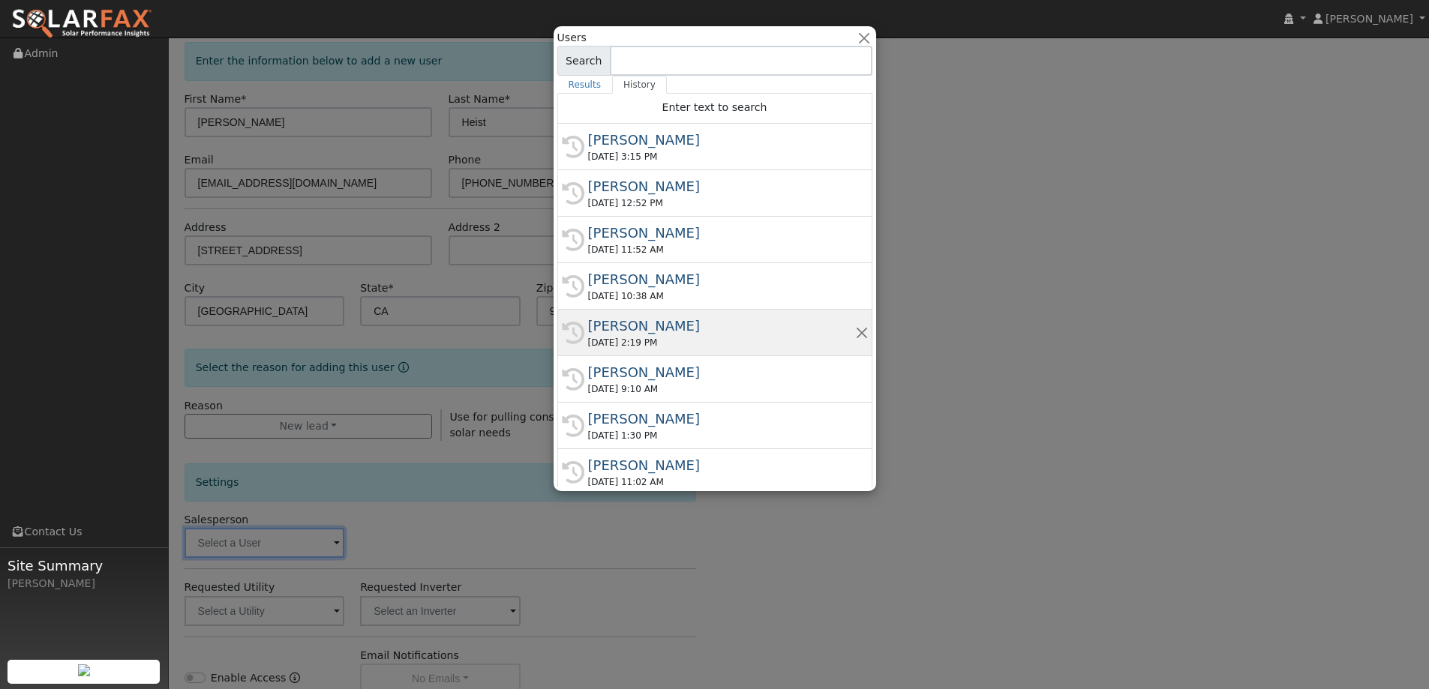
click at [634, 343] on div "08/22/2025 2:19 PM" at bounding box center [721, 343] width 267 height 14
type input "Paul Barber"
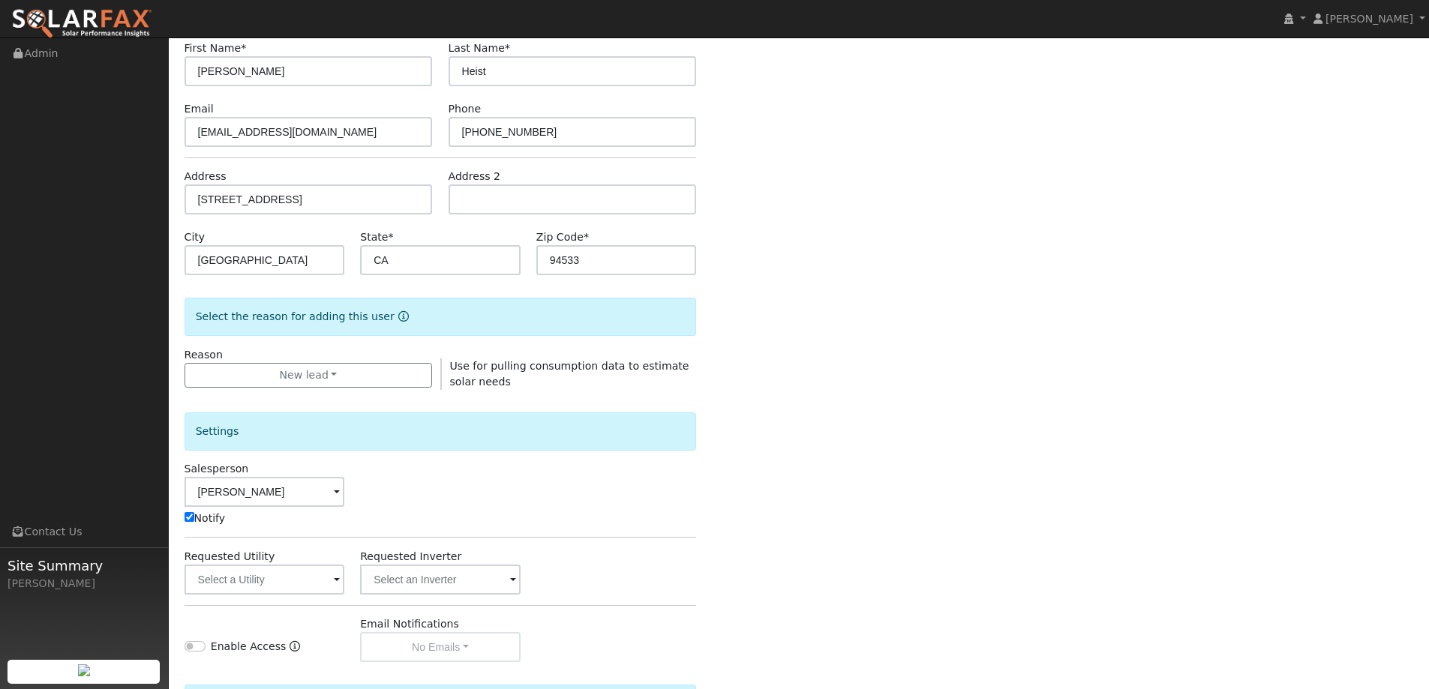
scroll to position [150, 0]
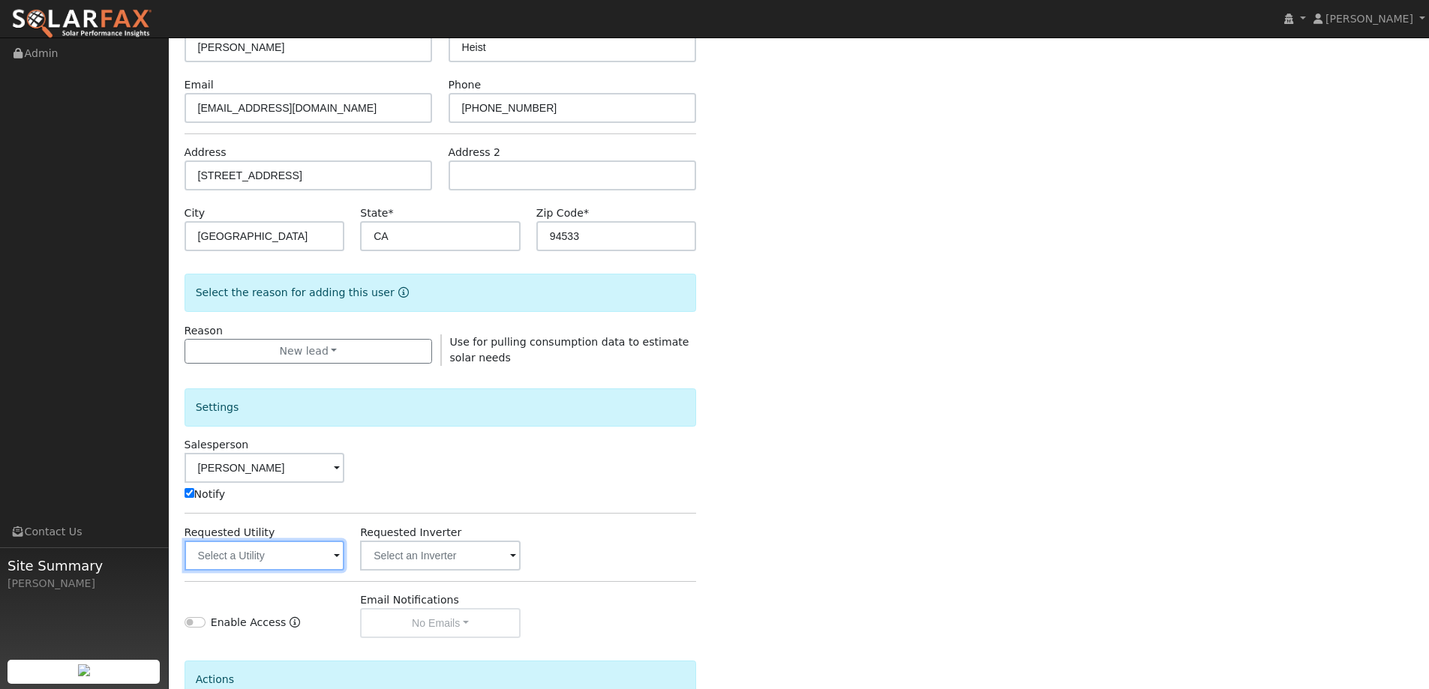
click at [294, 561] on input "text" at bounding box center [265, 556] width 161 height 30
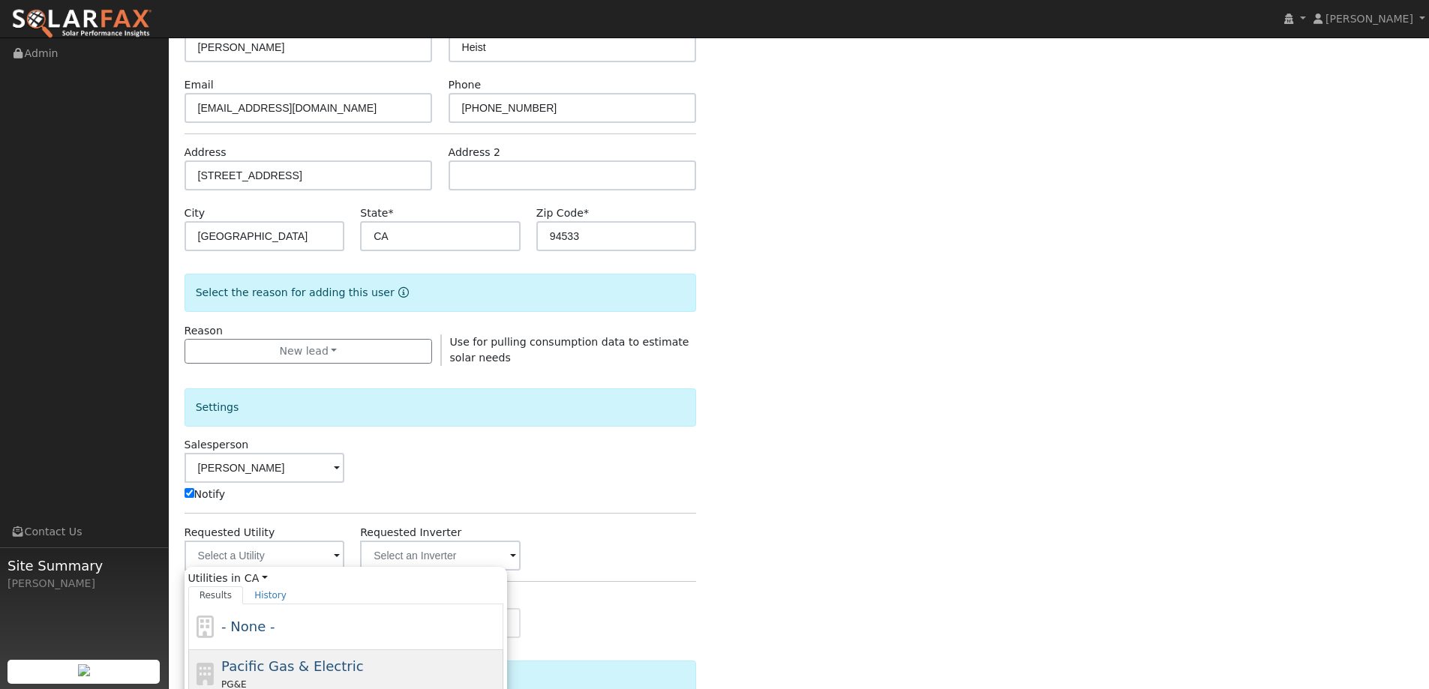
click at [306, 664] on span "Pacific Gas & Electric" at bounding box center [292, 667] width 142 height 16
type input "Pacific Gas & Electric"
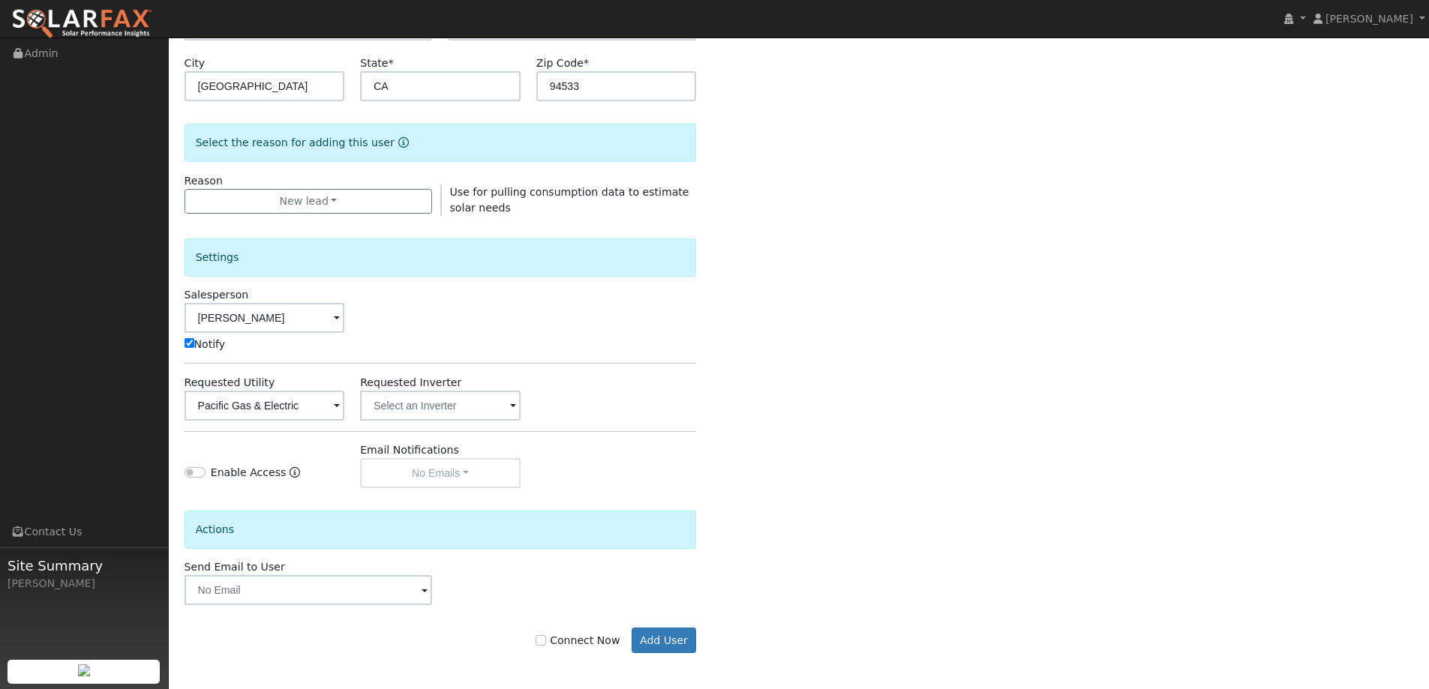
scroll to position [302, 0]
click at [560, 636] on label "Connect Now" at bounding box center [578, 640] width 84 height 16
click at [546, 636] on input "Connect Now" at bounding box center [541, 639] width 11 height 11
checkbox input "true"
click at [648, 629] on button "Add User" at bounding box center [664, 639] width 65 height 26
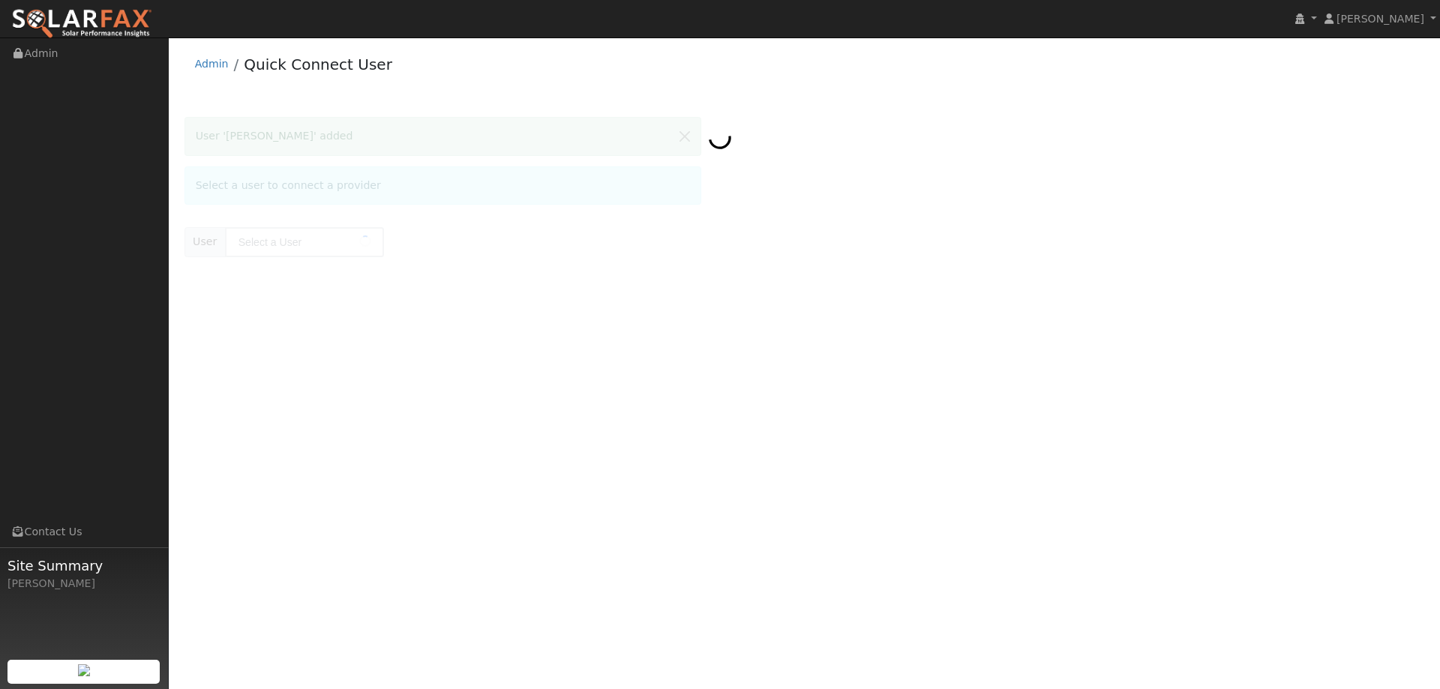
type input "[PERSON_NAME]"
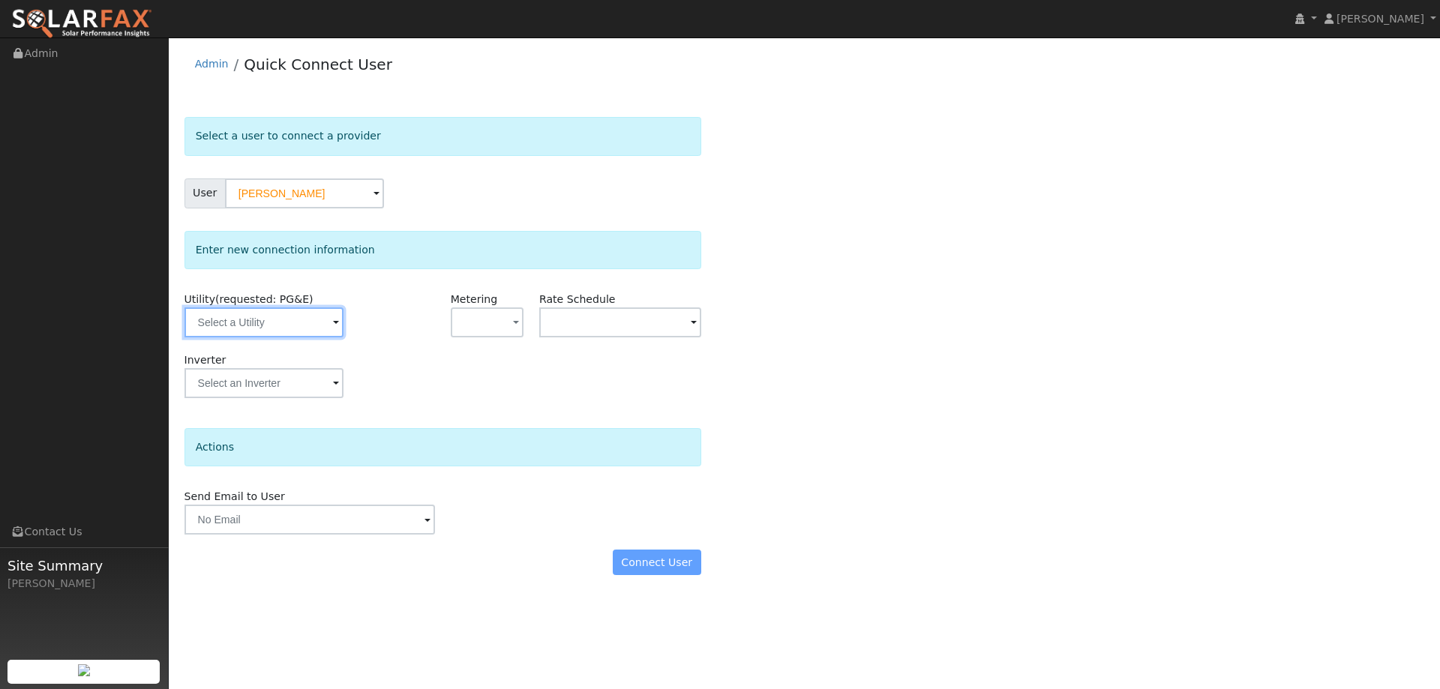
click at [320, 319] on input "text" at bounding box center [264, 323] width 159 height 30
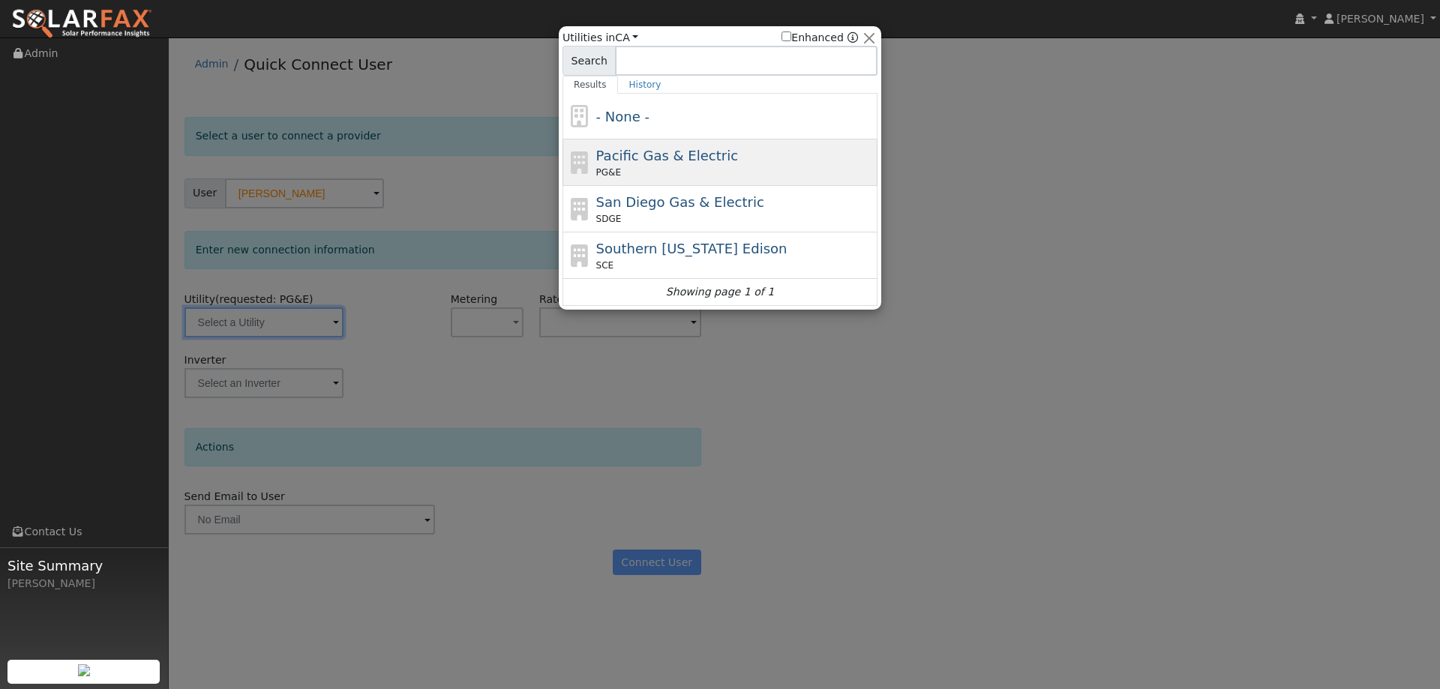
click at [607, 179] on span "PG&E" at bounding box center [608, 173] width 25 height 14
type input "PG&E"
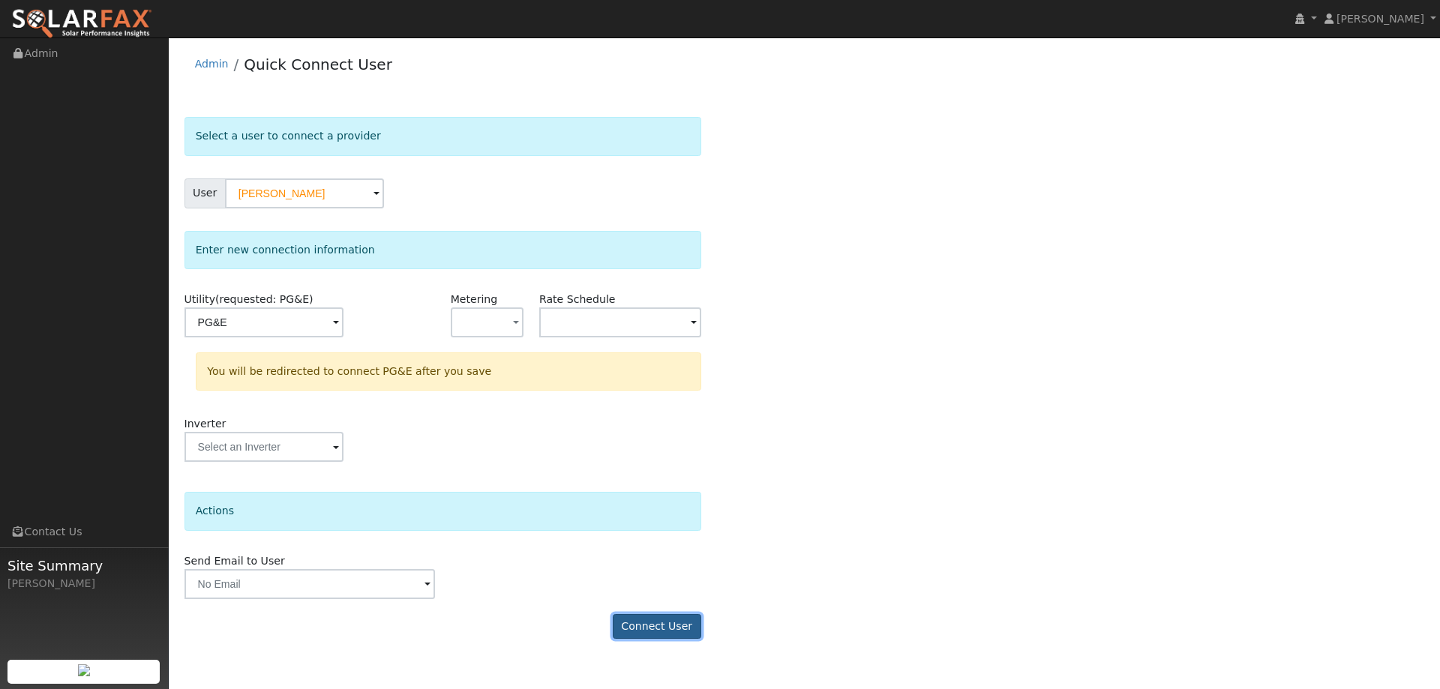
click at [647, 627] on button "Connect User" at bounding box center [657, 627] width 89 height 26
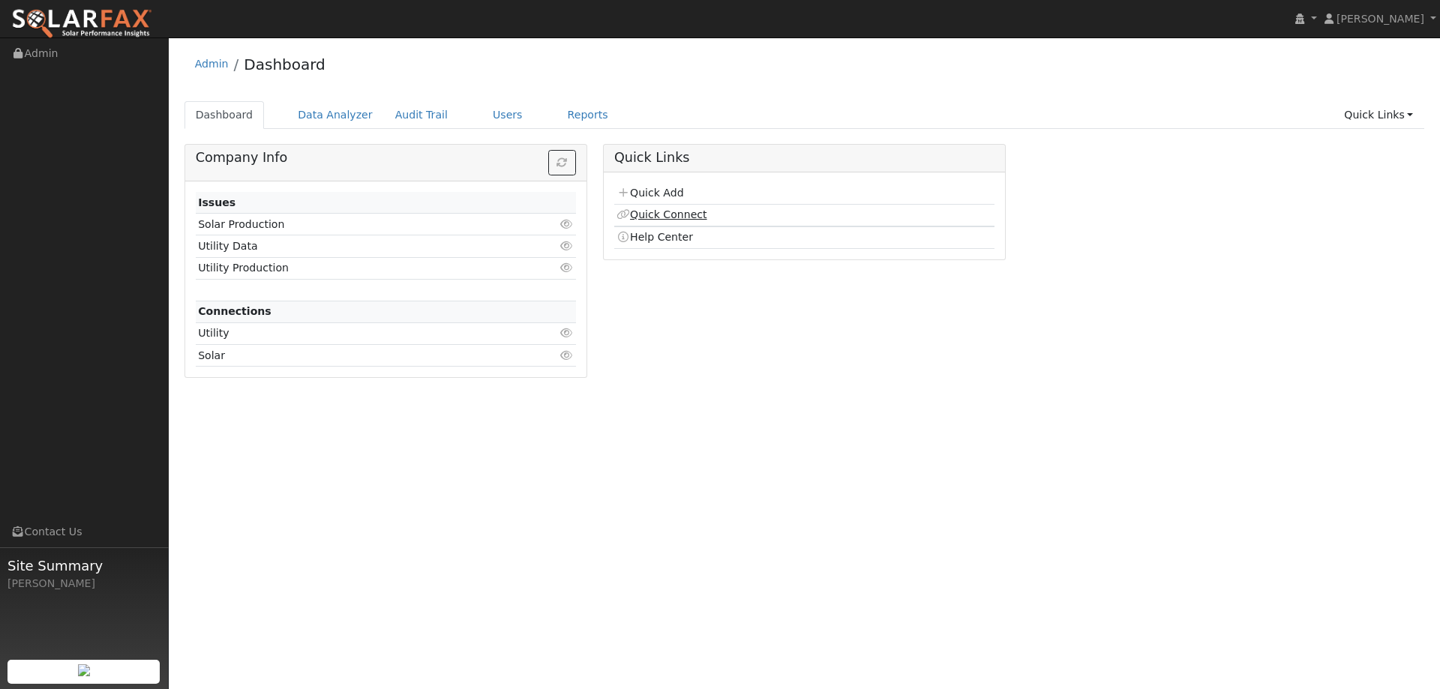
click at [687, 211] on link "Quick Connect" at bounding box center [662, 215] width 90 height 12
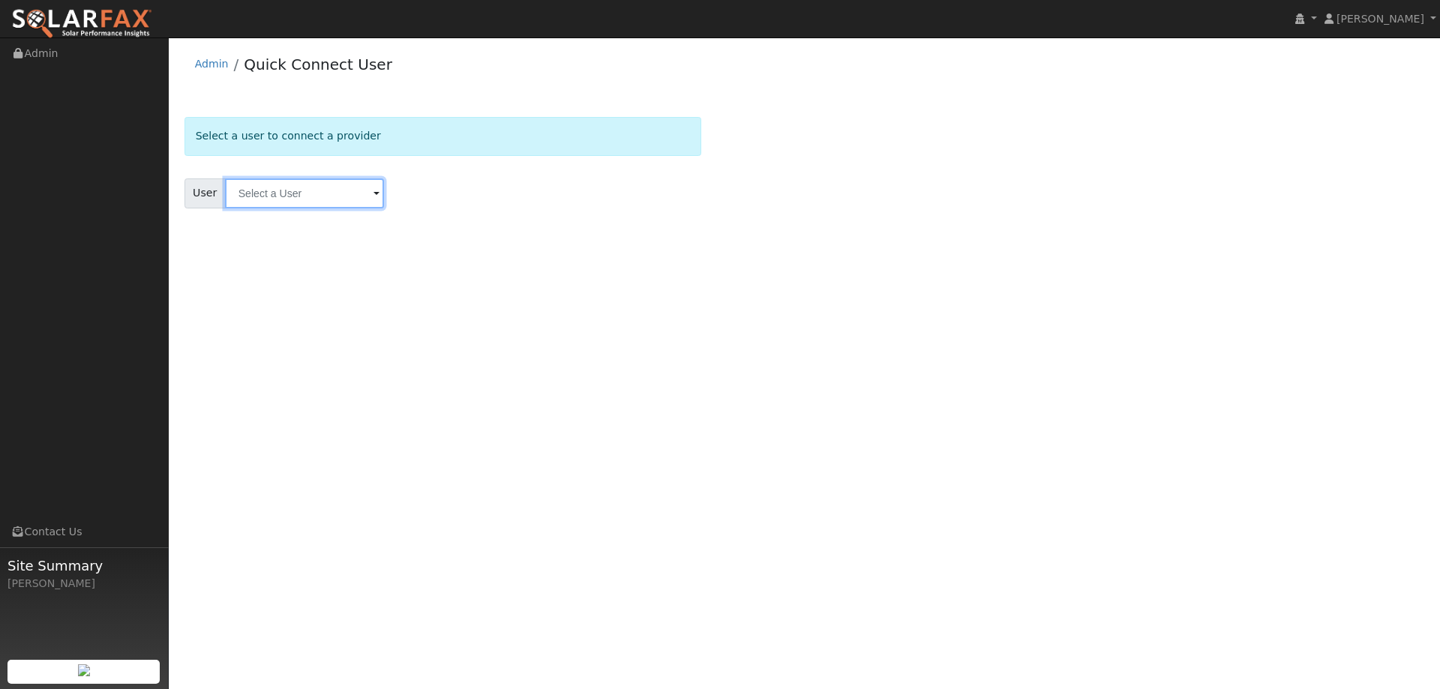
click at [344, 193] on input "text" at bounding box center [304, 194] width 159 height 30
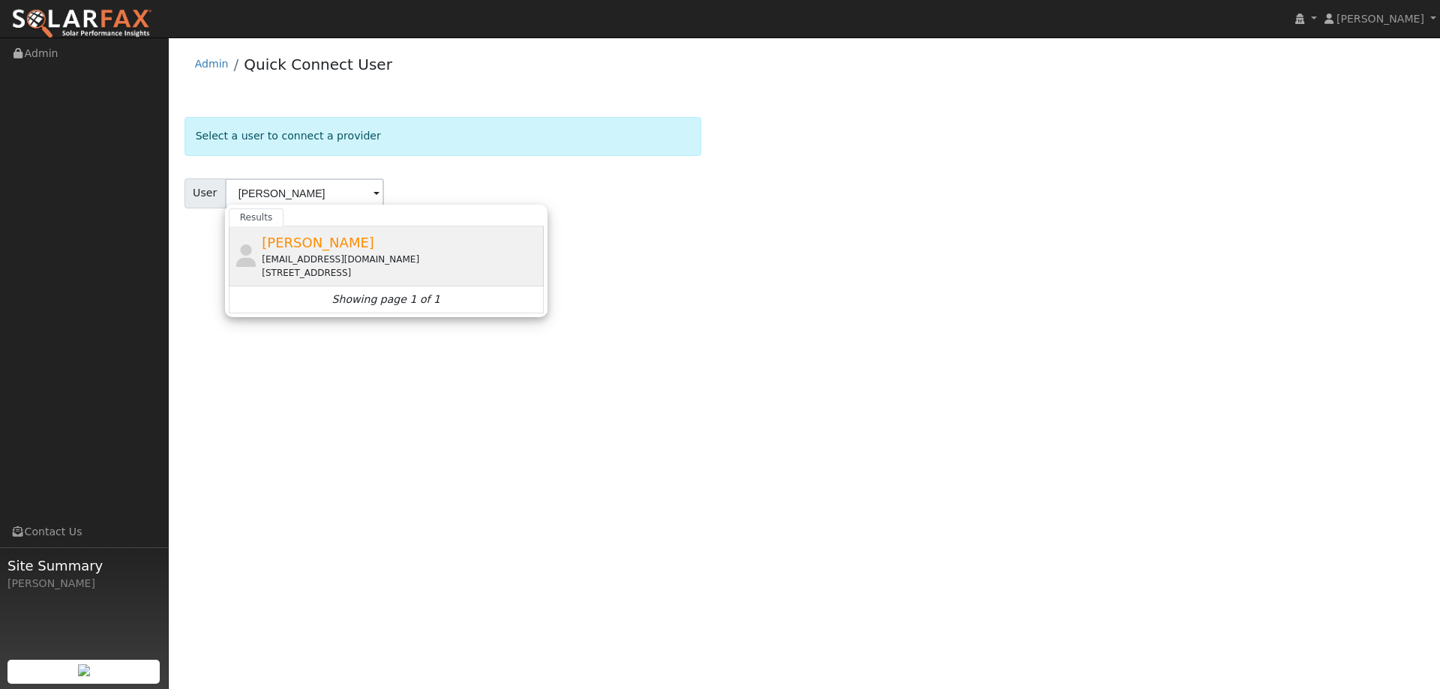
click at [333, 250] on div "[PERSON_NAME] [EMAIL_ADDRESS][DOMAIN_NAME] [STREET_ADDRESS]" at bounding box center [401, 256] width 278 height 47
type input "[PERSON_NAME]"
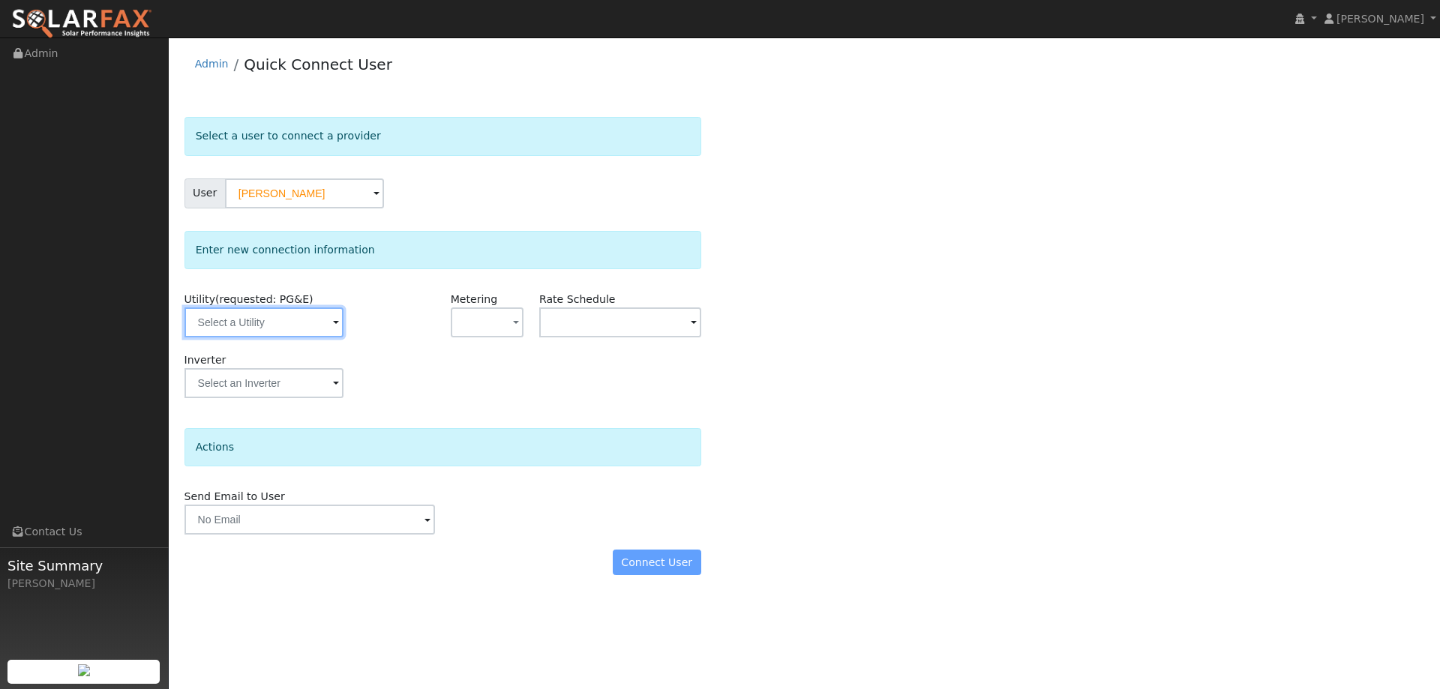
click at [306, 325] on input "text" at bounding box center [264, 323] width 159 height 30
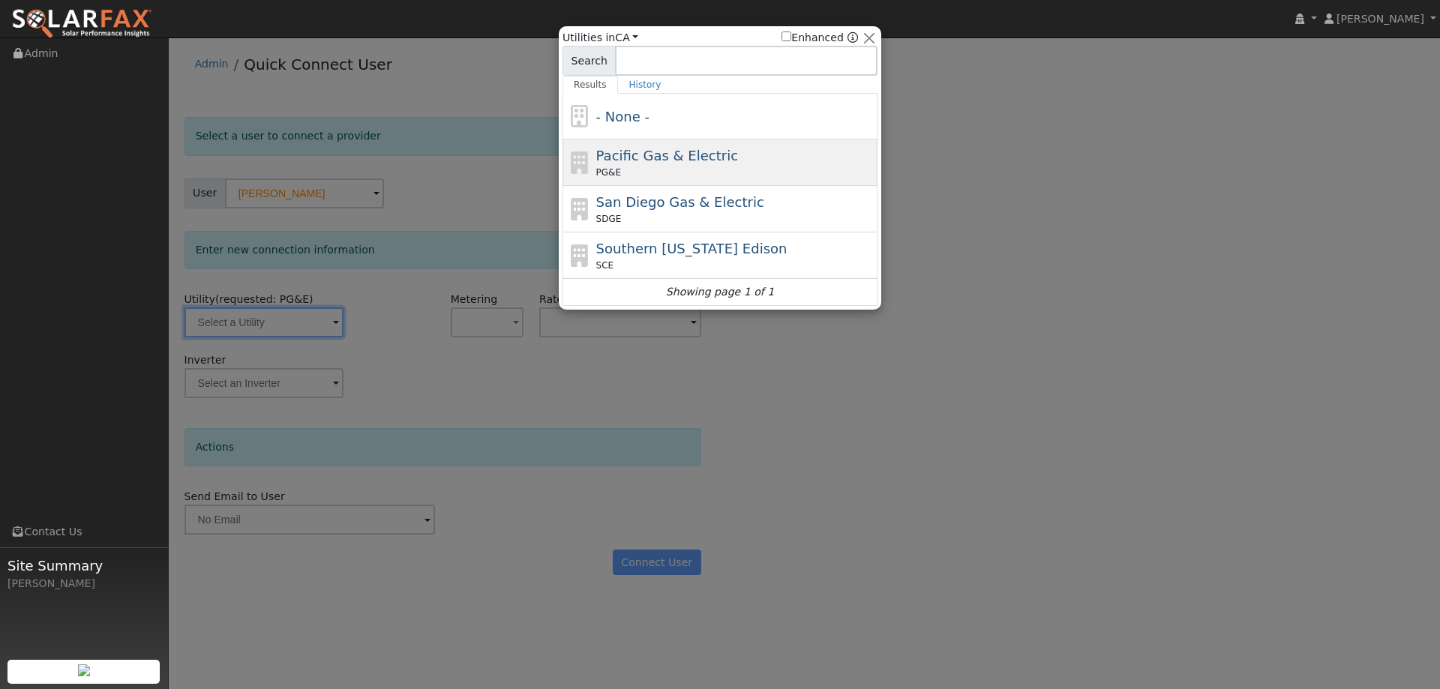
click at [596, 176] on span "PG&E" at bounding box center [608, 173] width 25 height 14
type input "PG&E"
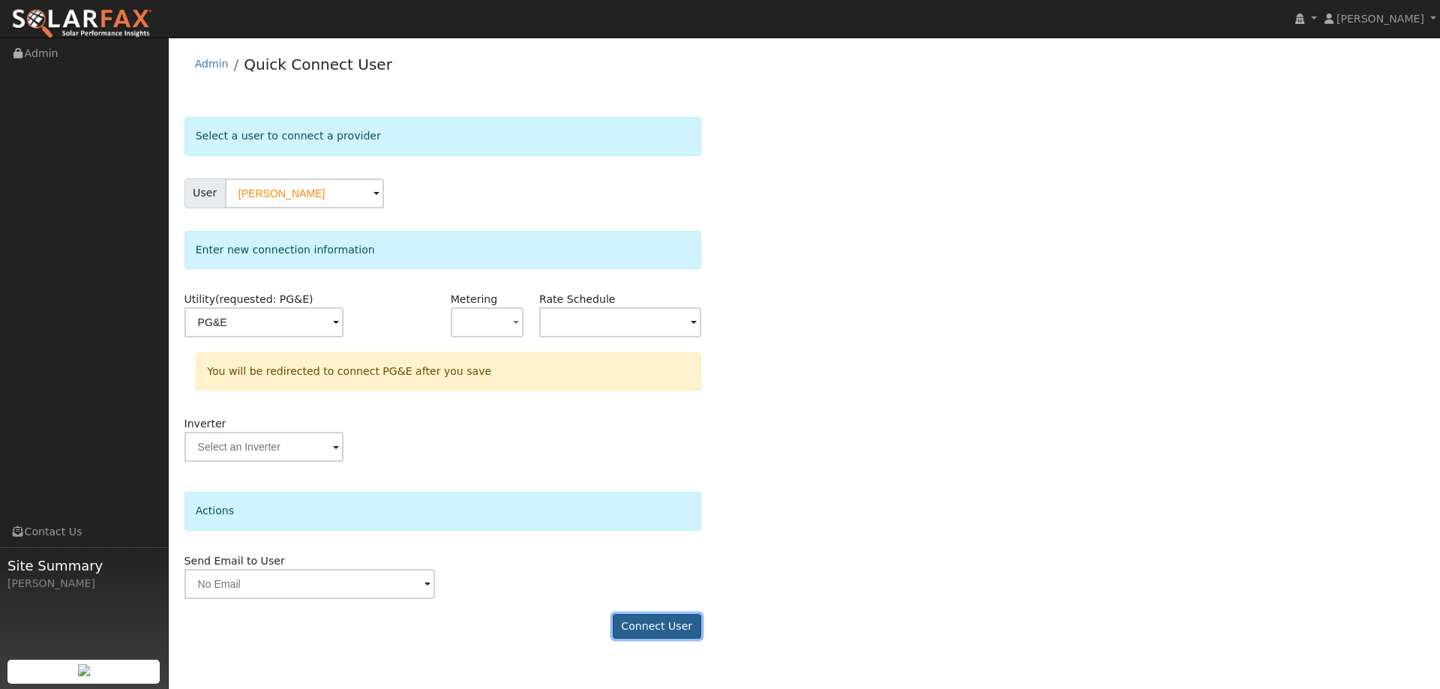
click at [667, 623] on button "Connect User" at bounding box center [657, 627] width 89 height 26
